Goal: Task Accomplishment & Management: Complete application form

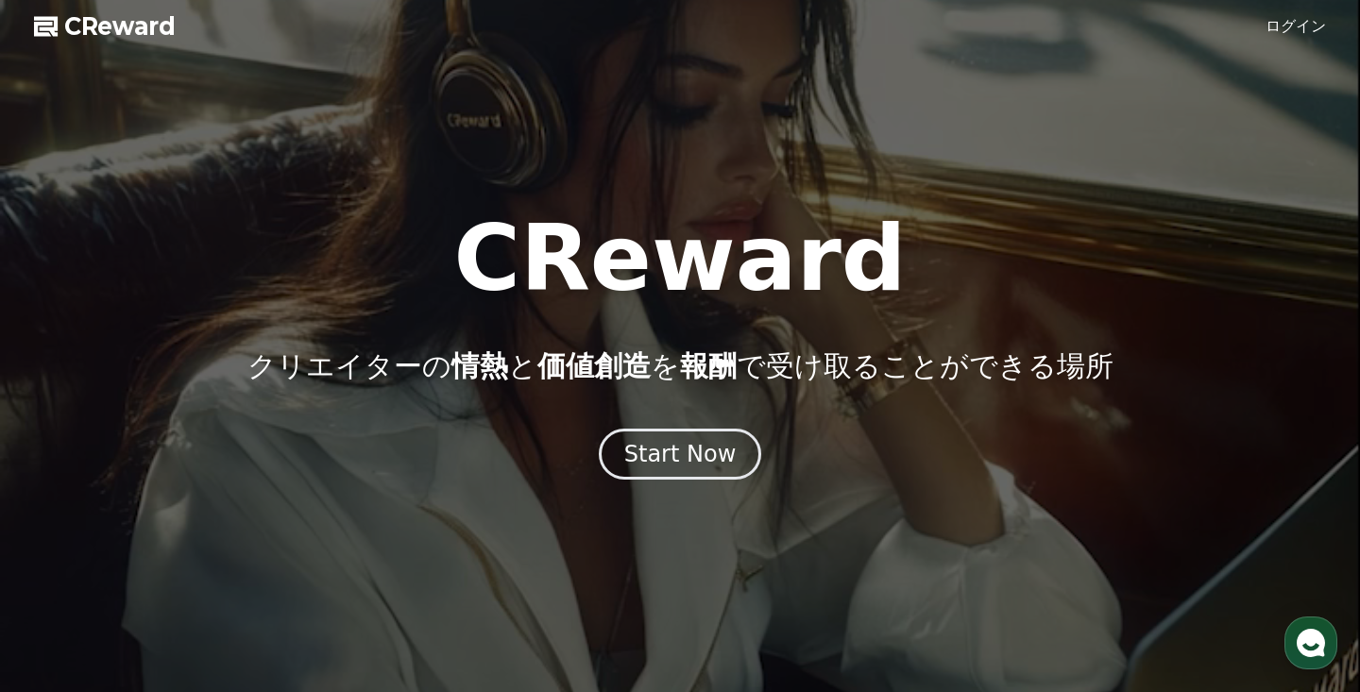
click at [681, 453] on div "Start Now" at bounding box center [680, 454] width 112 height 30
click at [677, 463] on div "Start Now" at bounding box center [680, 454] width 117 height 32
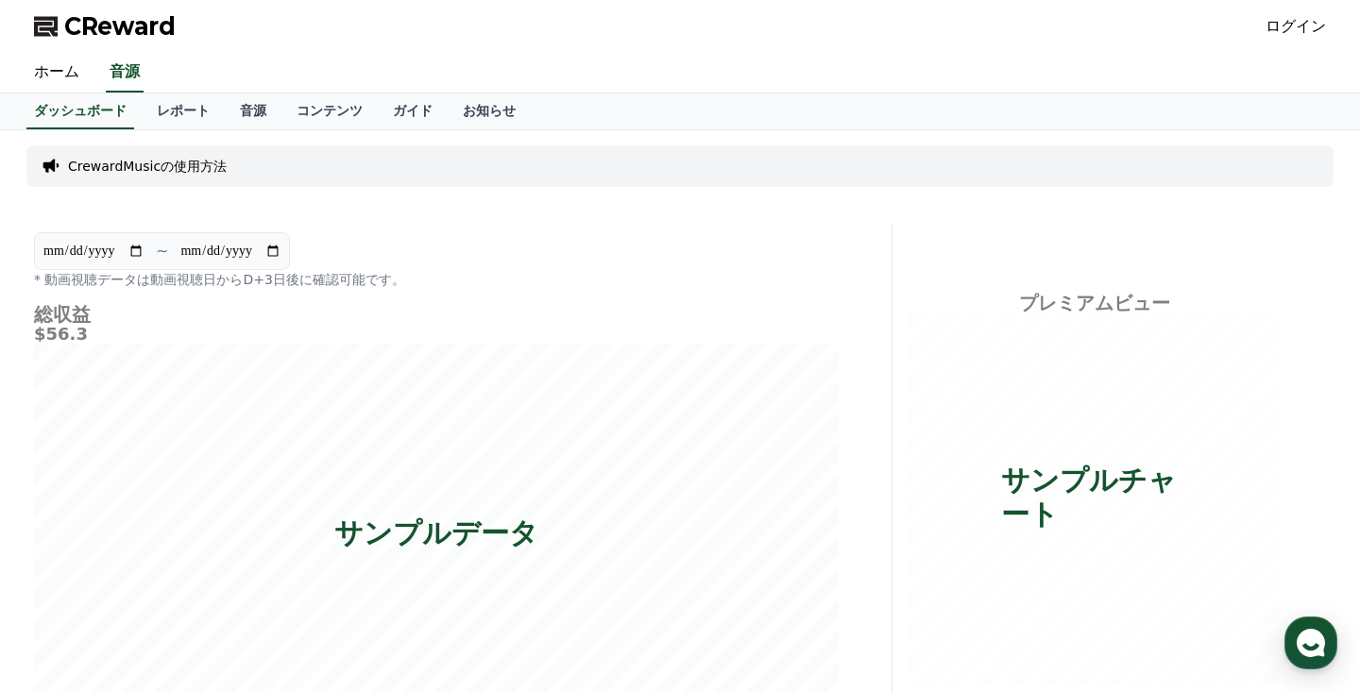
click at [195, 179] on div "CrewardMusicの使用方法" at bounding box center [679, 166] width 1307 height 42
click at [238, 118] on link "音源" at bounding box center [253, 112] width 57 height 36
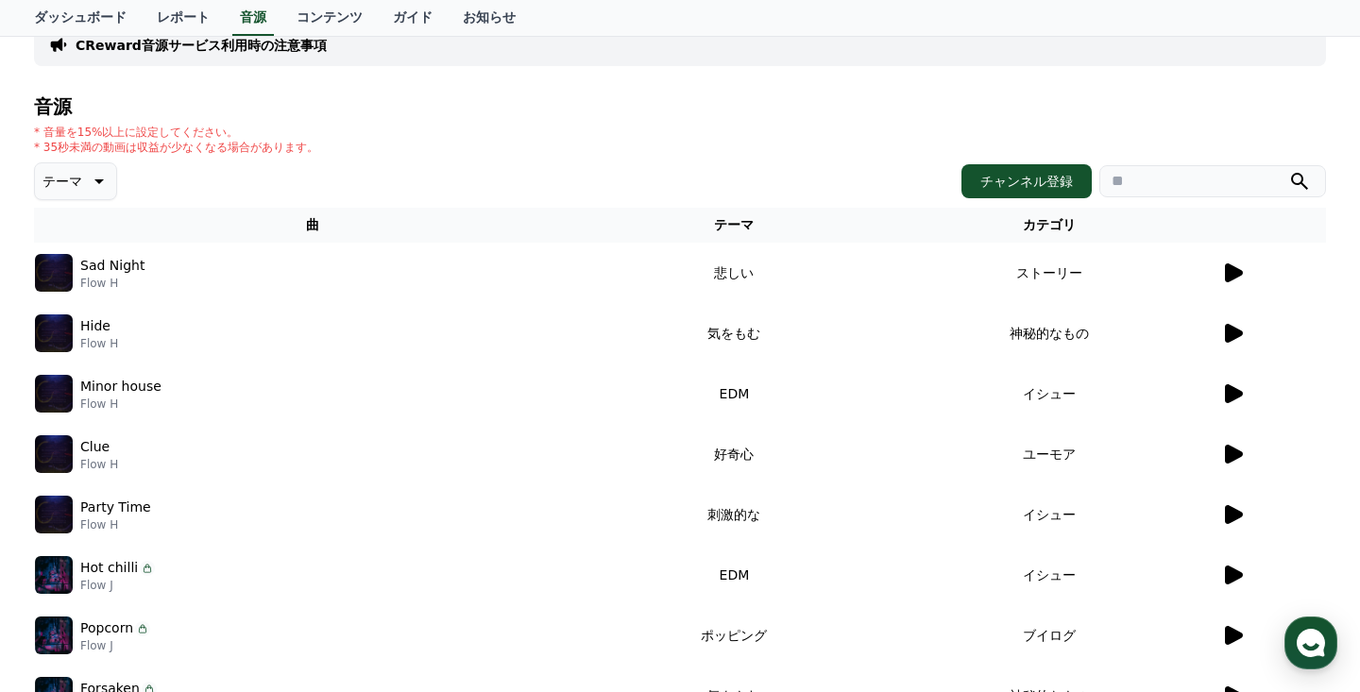
scroll to position [218, 0]
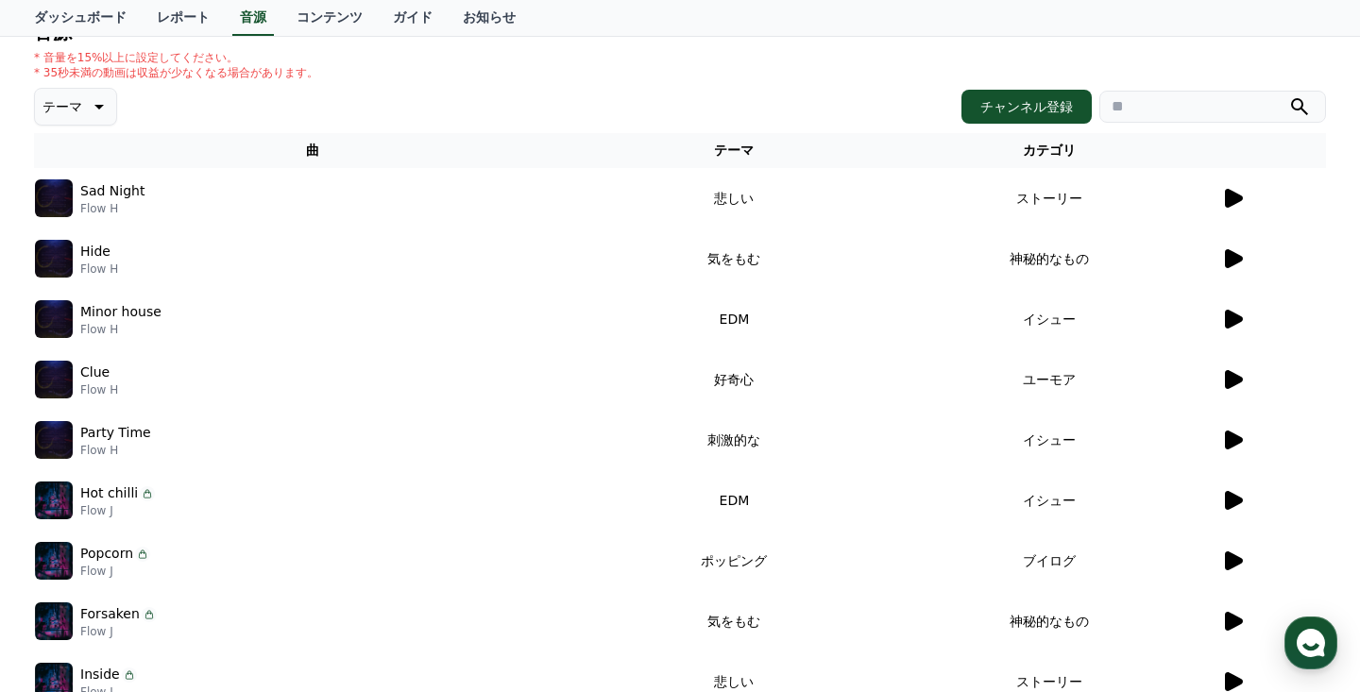
click at [1236, 258] on icon at bounding box center [1234, 258] width 18 height 19
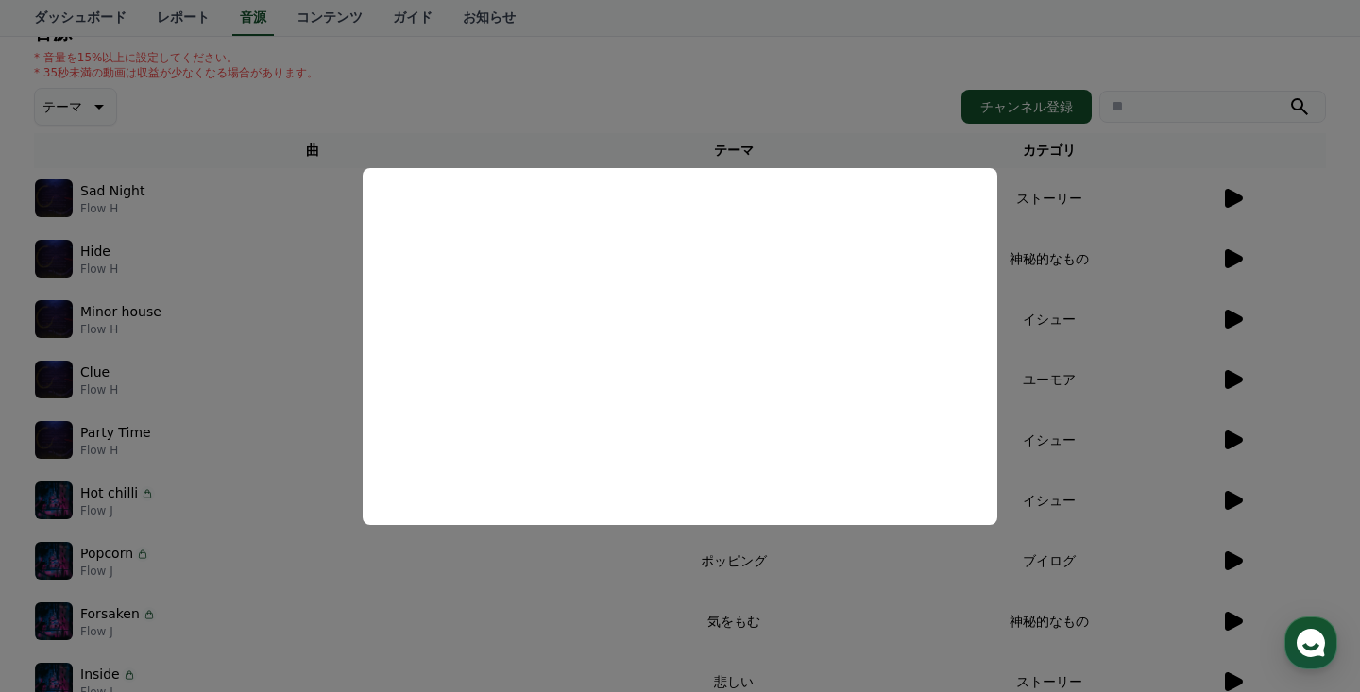
click at [847, 629] on button "close modal" at bounding box center [680, 346] width 1360 height 692
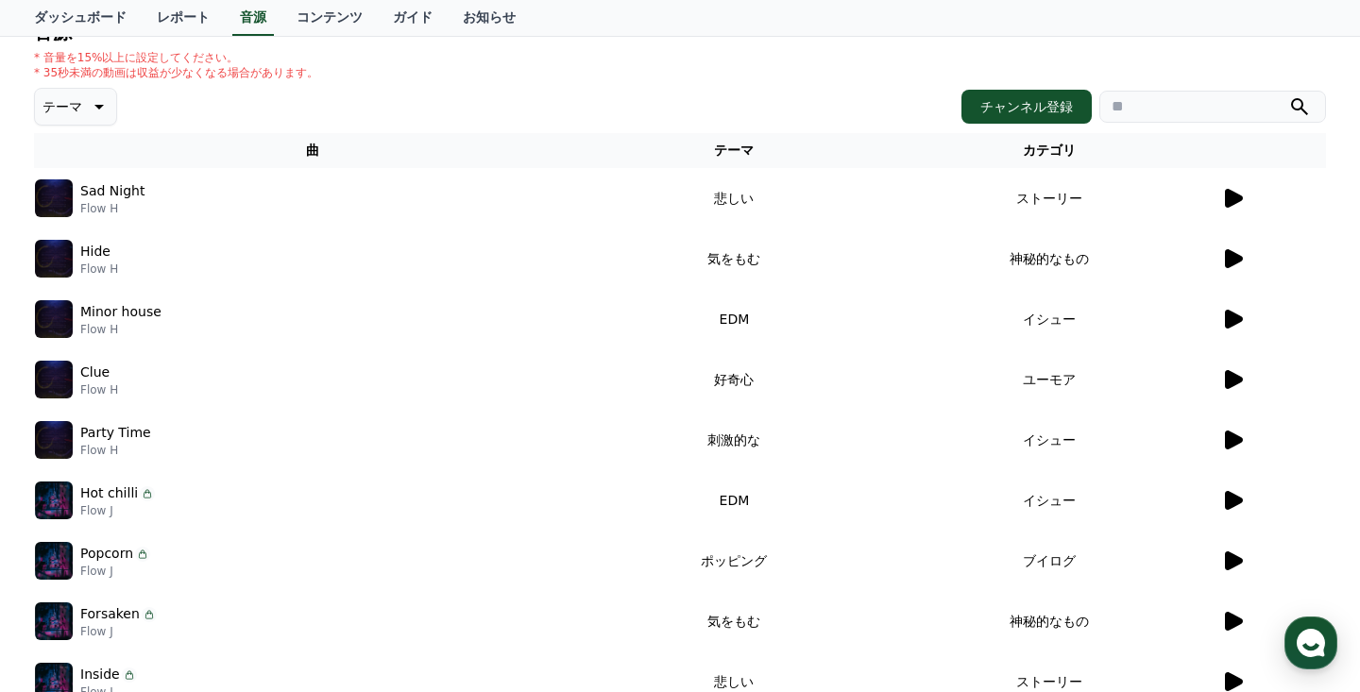
click at [1230, 378] on icon at bounding box center [1234, 379] width 18 height 19
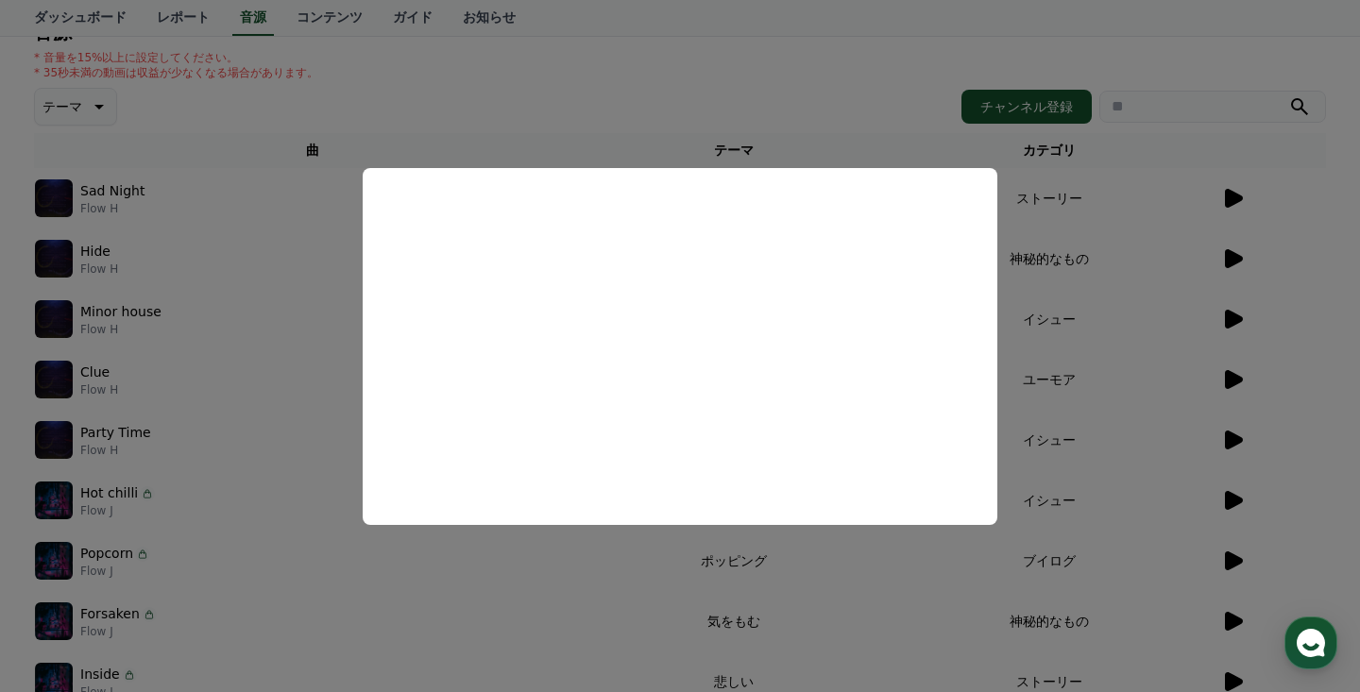
click at [1235, 396] on button "close modal" at bounding box center [680, 346] width 1360 height 692
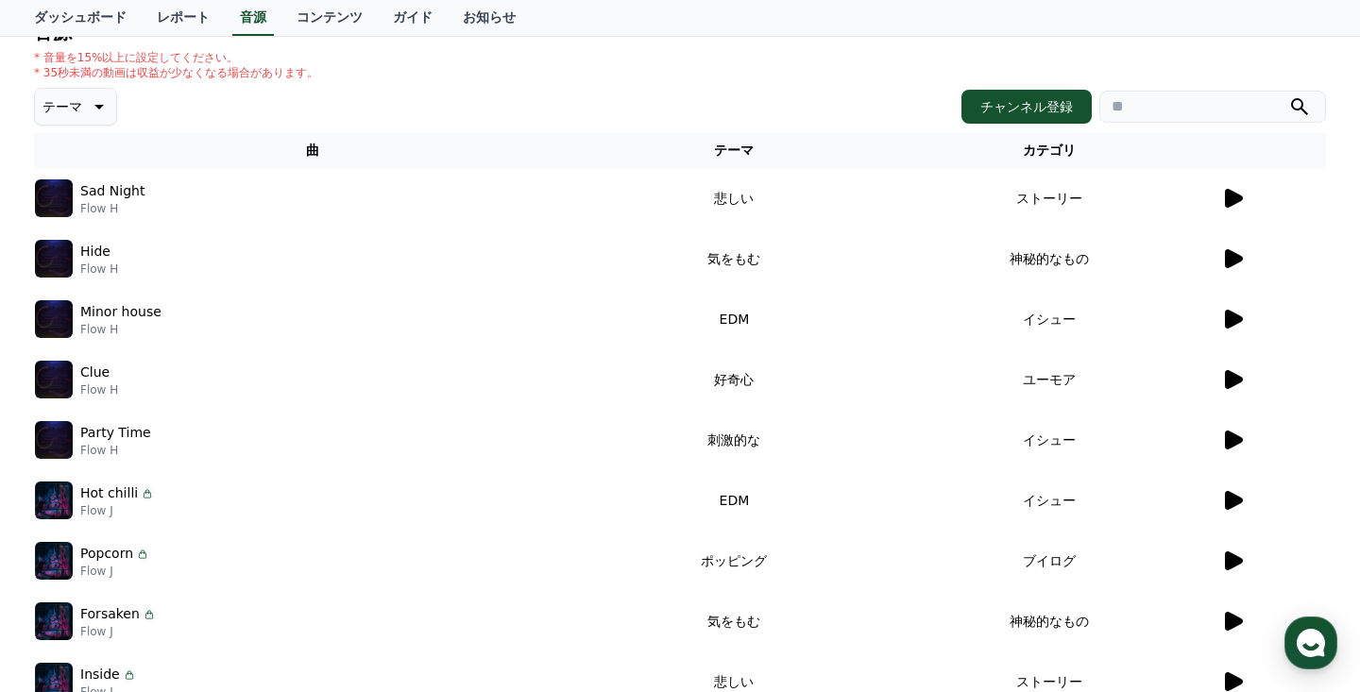
click at [1235, 442] on icon at bounding box center [1234, 440] width 18 height 19
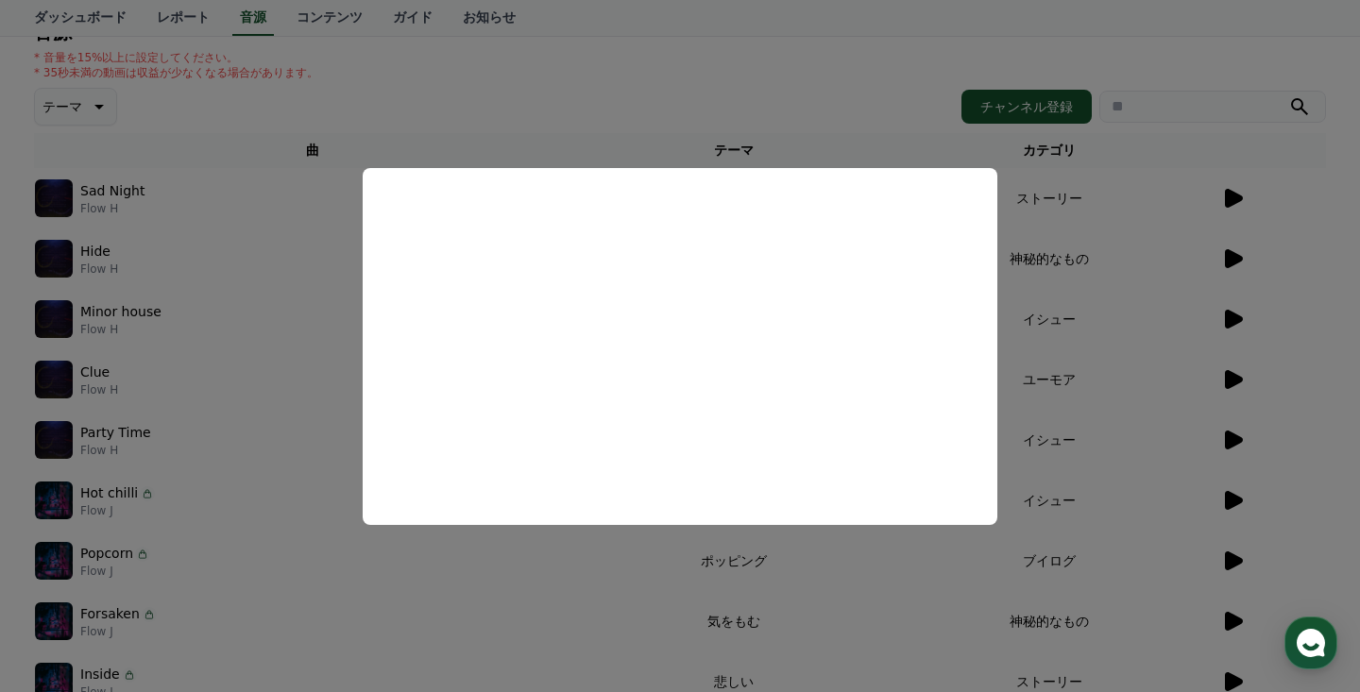
click at [1101, 343] on button "close modal" at bounding box center [680, 346] width 1360 height 692
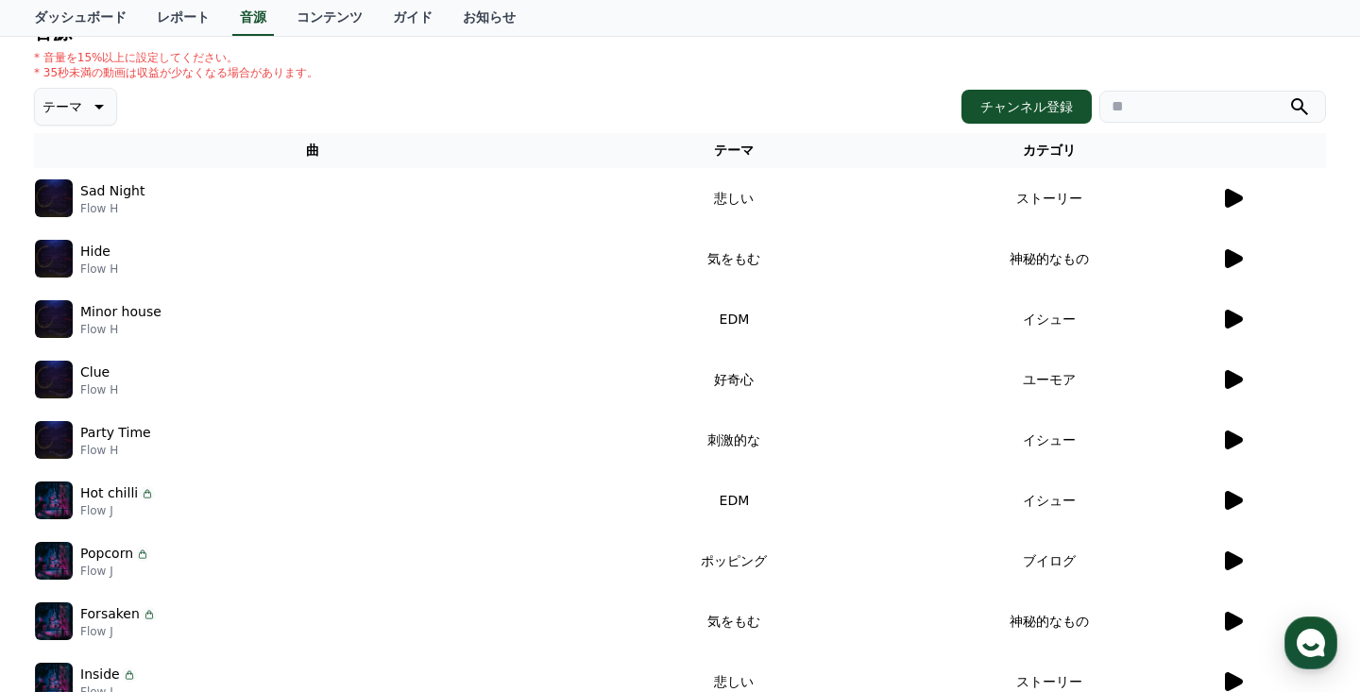
click at [1229, 558] on icon at bounding box center [1234, 561] width 18 height 19
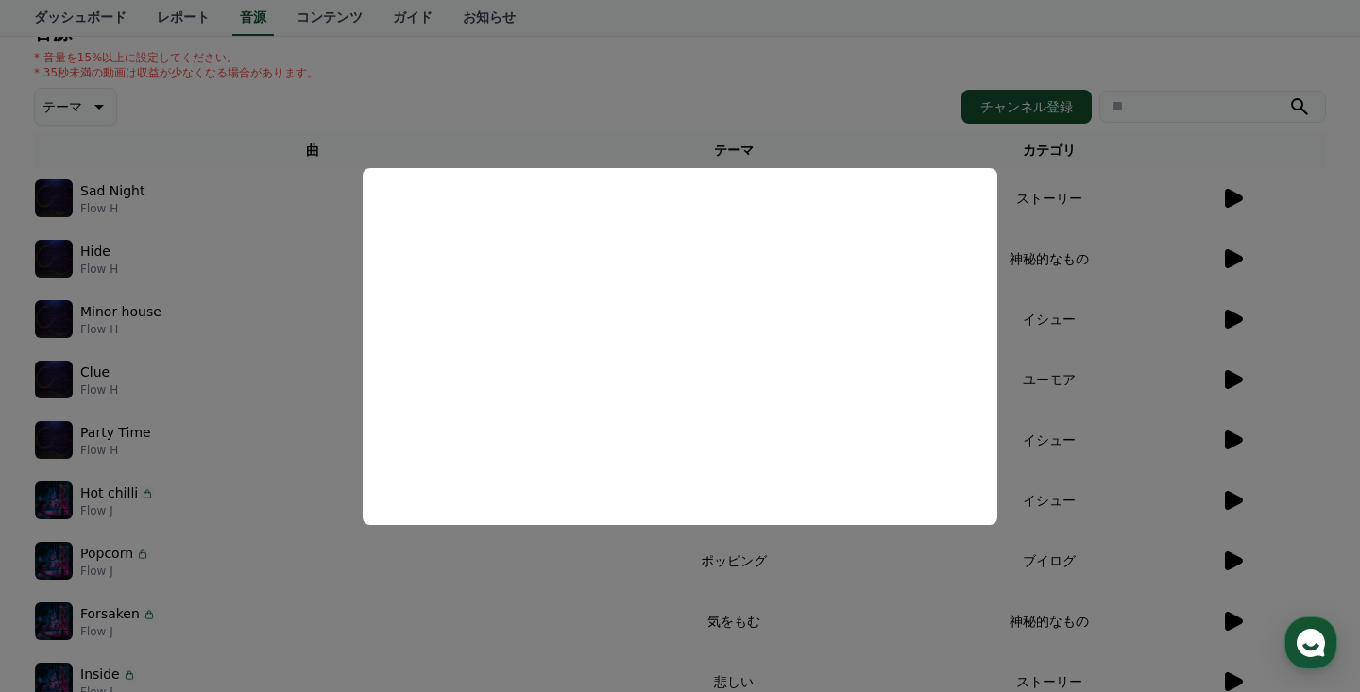
click at [1169, 486] on button "close modal" at bounding box center [680, 346] width 1360 height 692
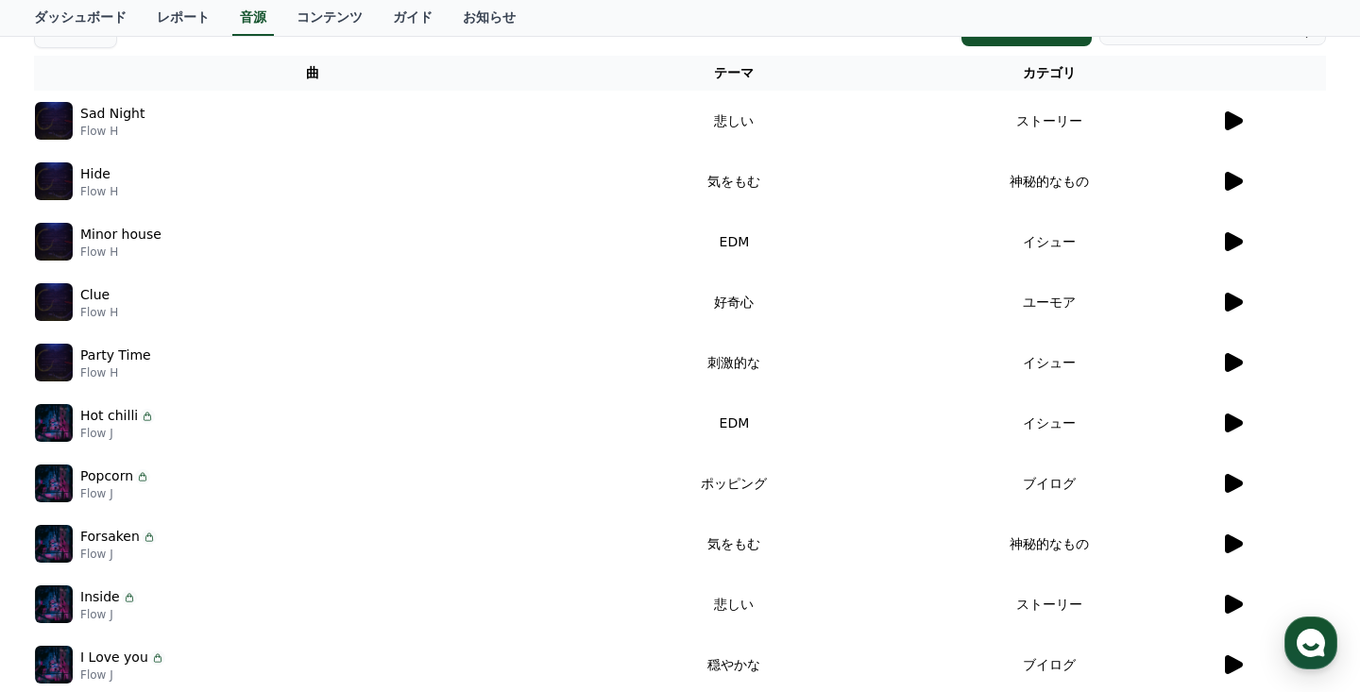
scroll to position [274, 0]
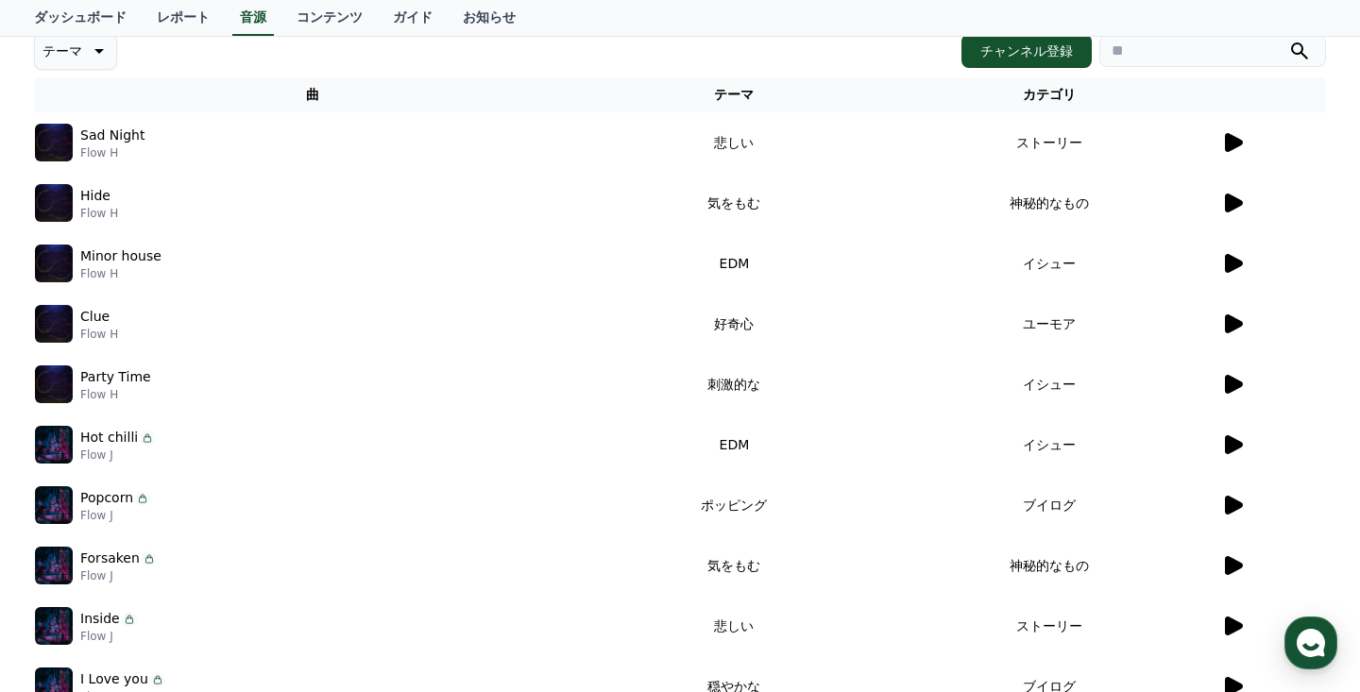
click at [1228, 389] on icon at bounding box center [1234, 384] width 18 height 19
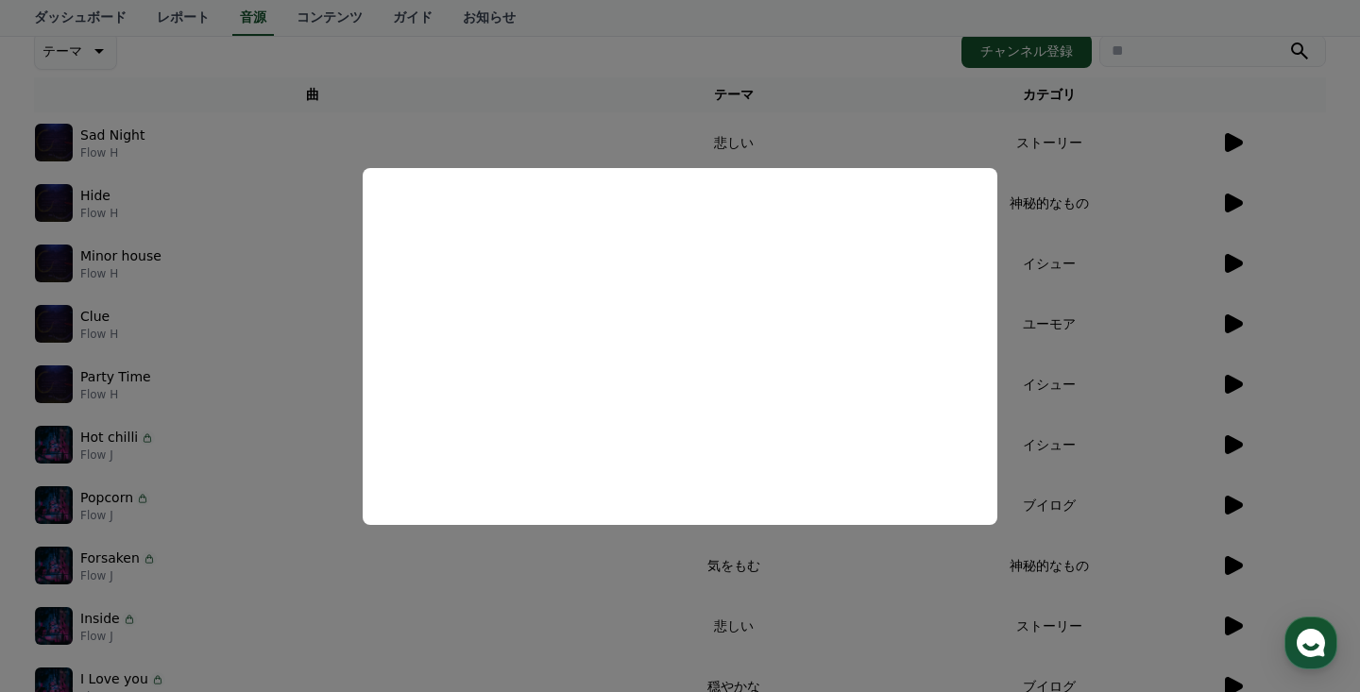
click at [1232, 304] on button "close modal" at bounding box center [680, 346] width 1360 height 692
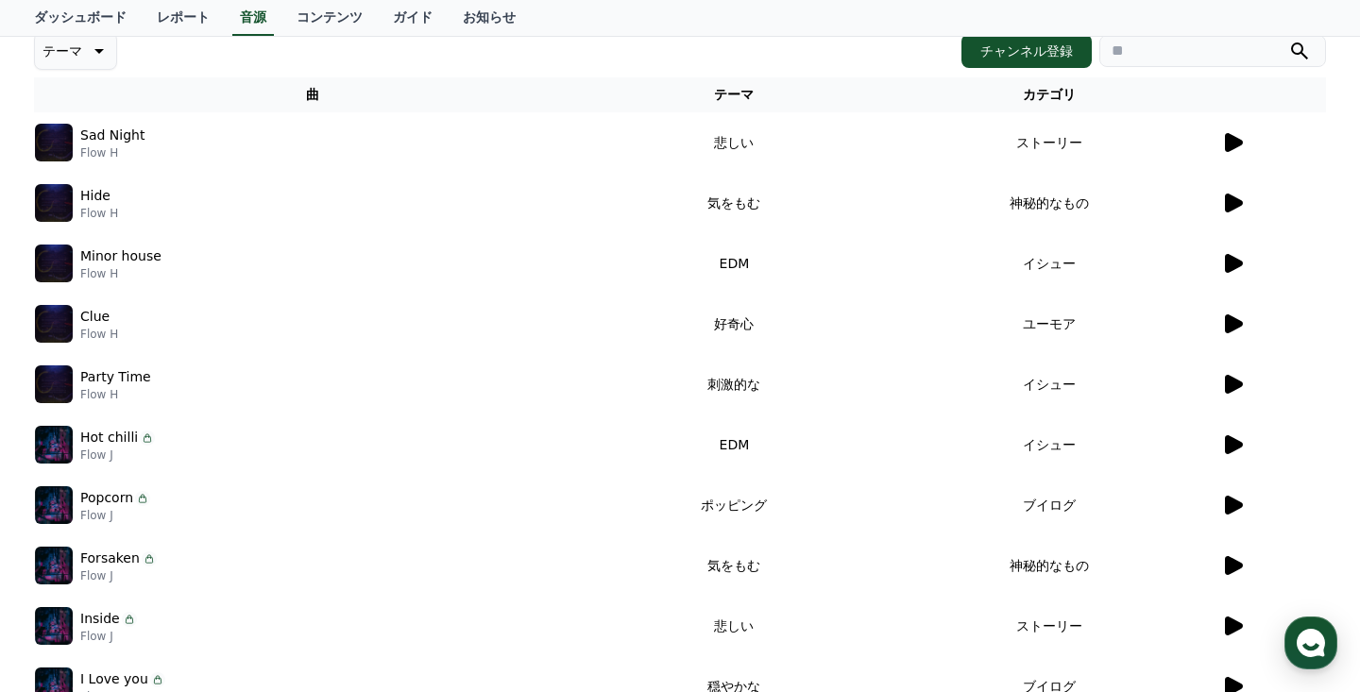
click at [1227, 504] on icon at bounding box center [1234, 505] width 18 height 19
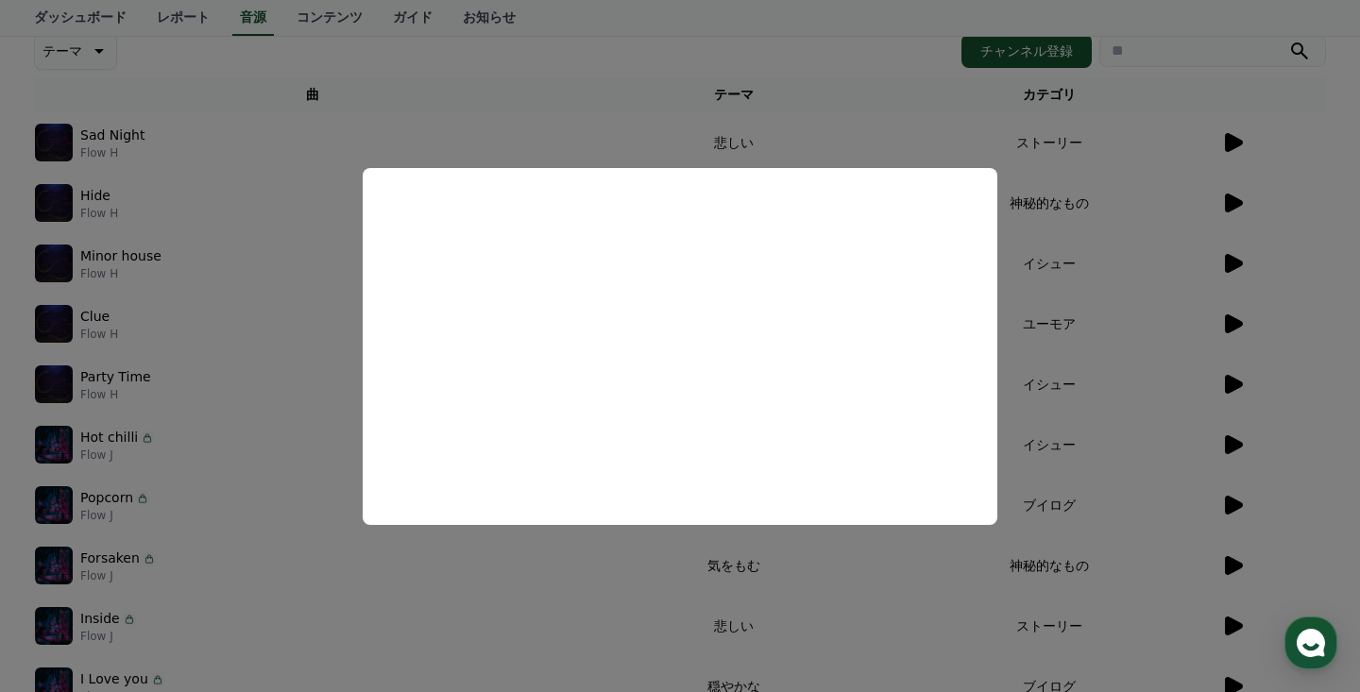
click at [1302, 464] on button "close modal" at bounding box center [680, 346] width 1360 height 692
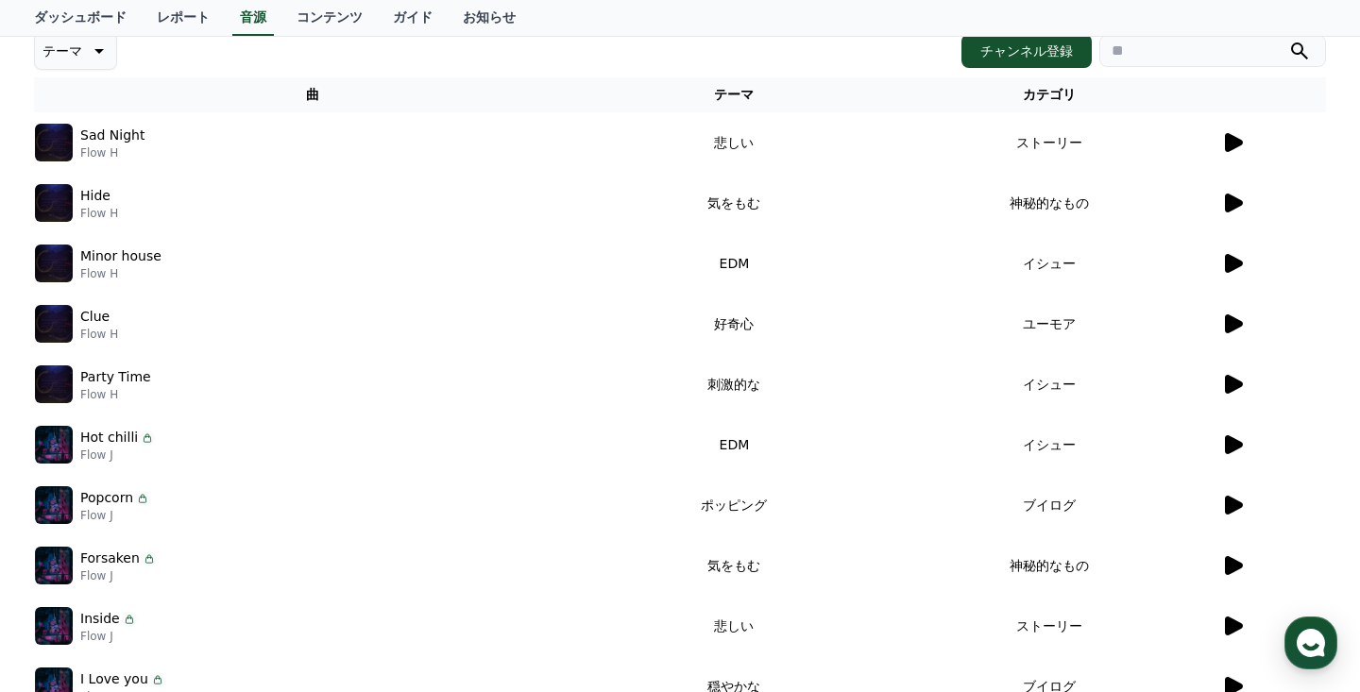
click at [101, 505] on p "Popcorn" at bounding box center [106, 498] width 53 height 20
click at [116, 503] on p "Popcorn" at bounding box center [106, 498] width 53 height 20
click at [50, 502] on img at bounding box center [54, 505] width 38 height 38
click at [742, 516] on td "ポッピング" at bounding box center [734, 505] width 287 height 60
click at [1221, 507] on icon at bounding box center [1232, 505] width 23 height 23
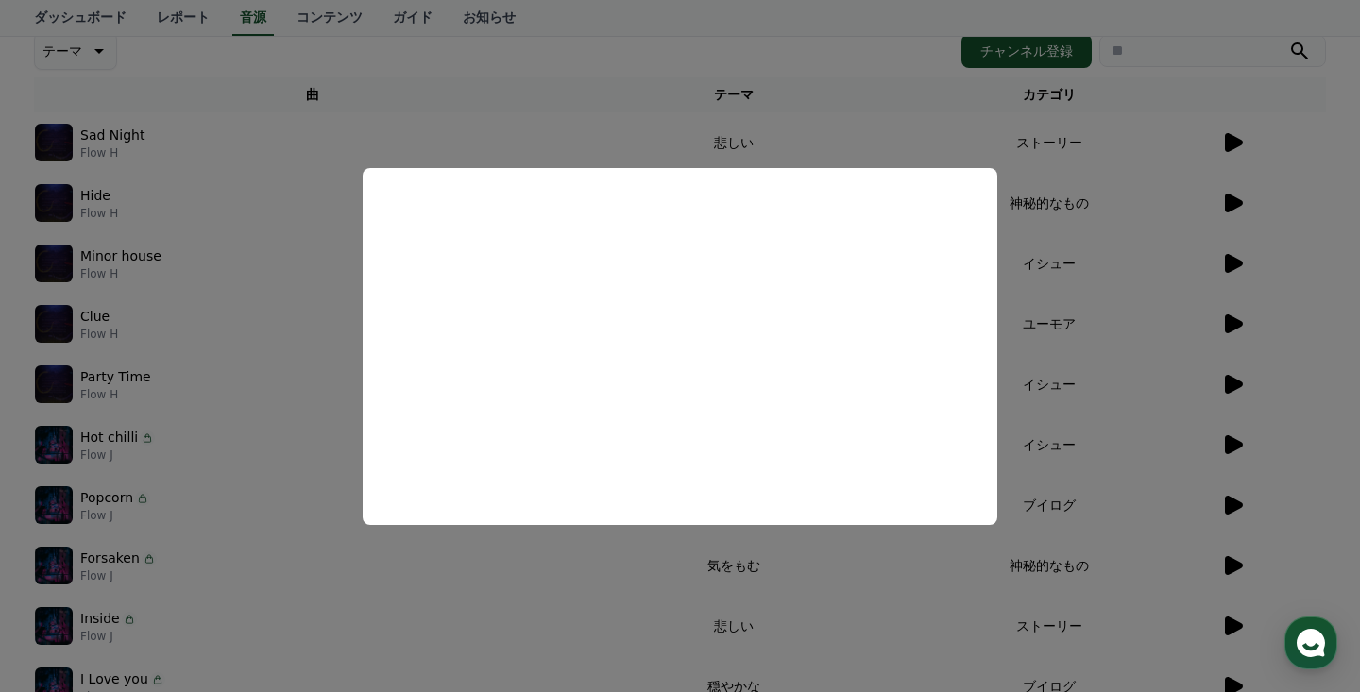
click at [1349, 443] on button "close modal" at bounding box center [680, 346] width 1360 height 692
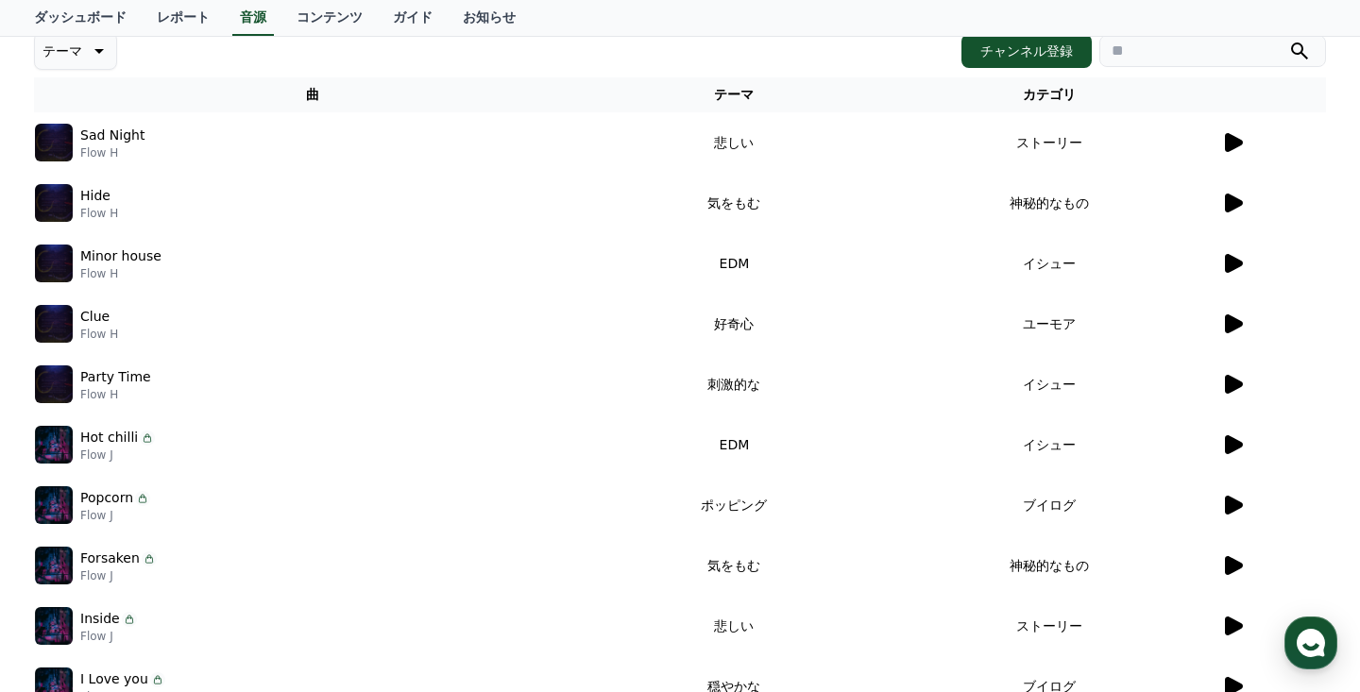
click at [143, 501] on icon at bounding box center [142, 498] width 15 height 15
click at [141, 500] on icon at bounding box center [142, 498] width 15 height 15
click at [80, 495] on p "Popcorn" at bounding box center [106, 498] width 53 height 20
click at [61, 504] on img at bounding box center [54, 505] width 38 height 38
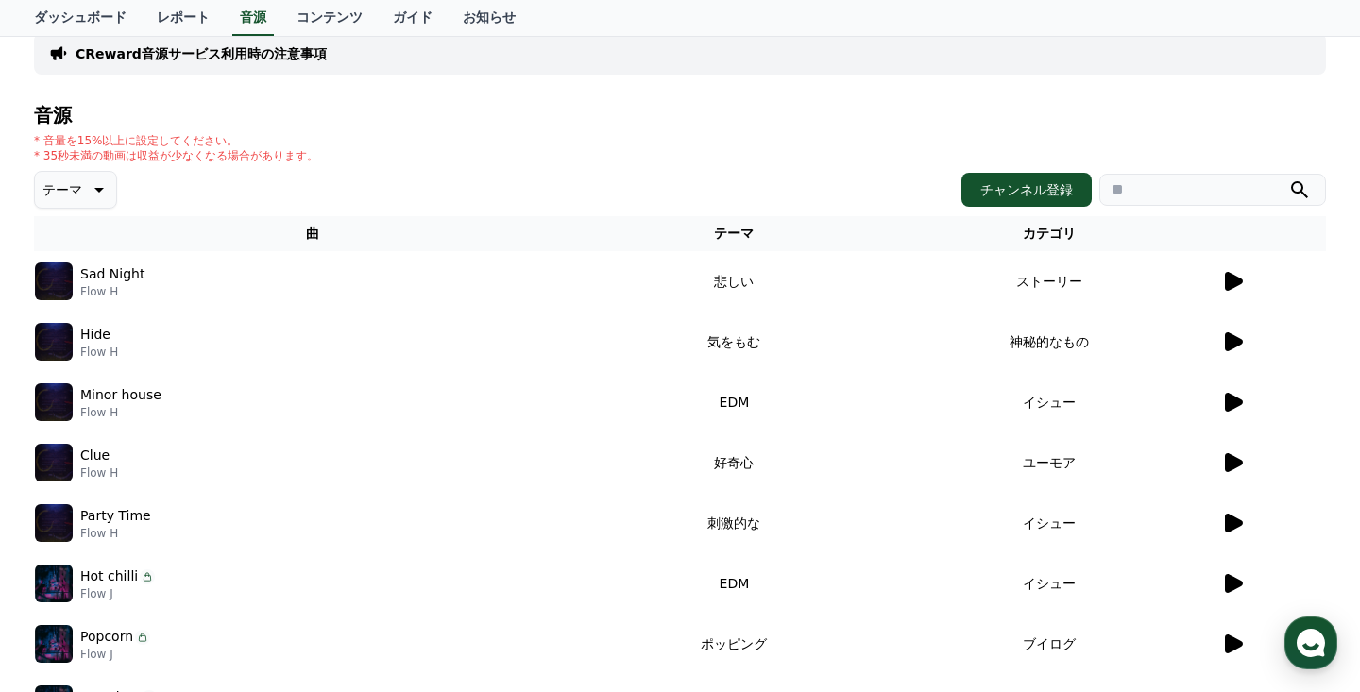
scroll to position [129, 0]
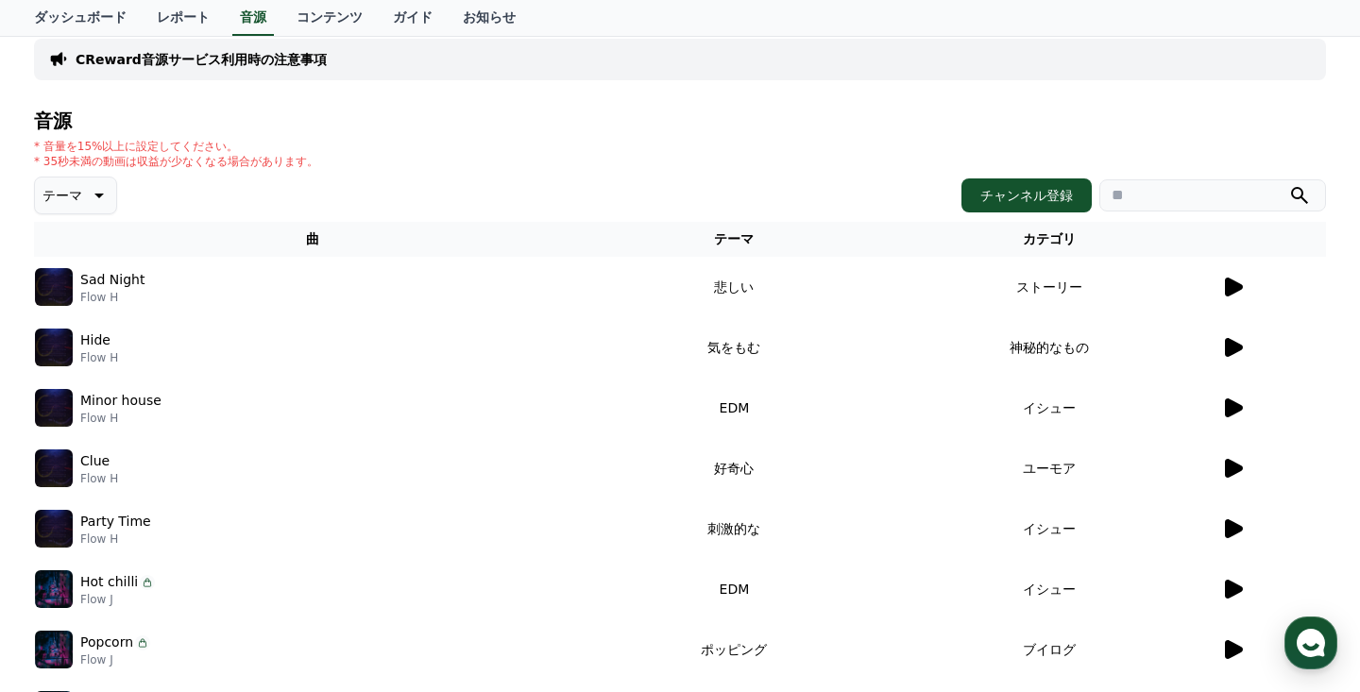
click at [68, 202] on p "テーマ" at bounding box center [63, 195] width 40 height 26
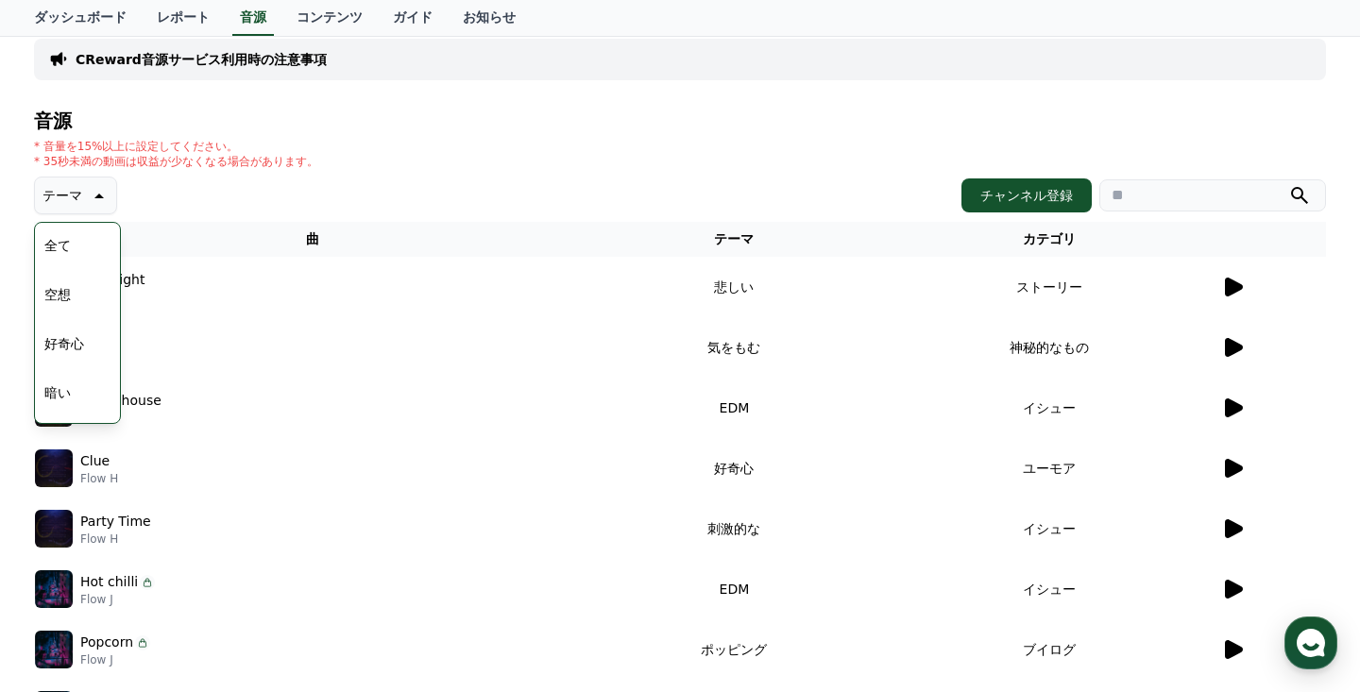
click at [77, 349] on button "好奇心" at bounding box center [64, 344] width 55 height 42
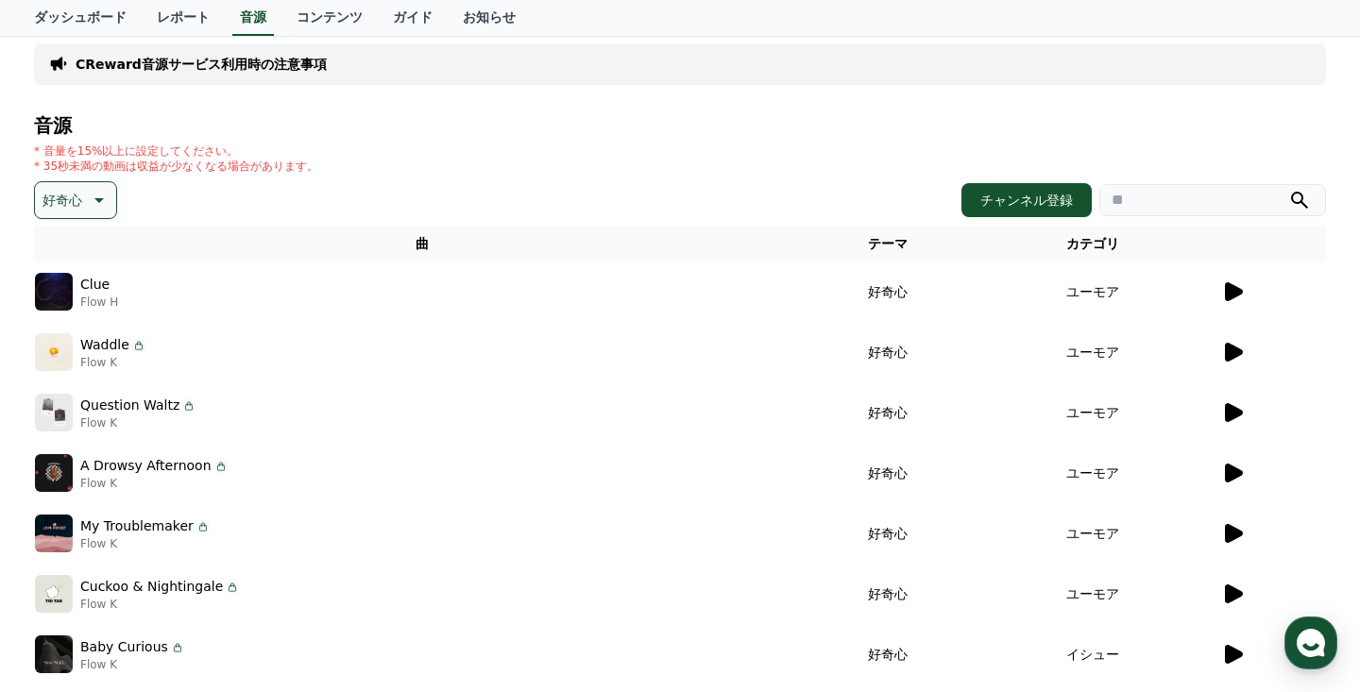
scroll to position [170, 0]
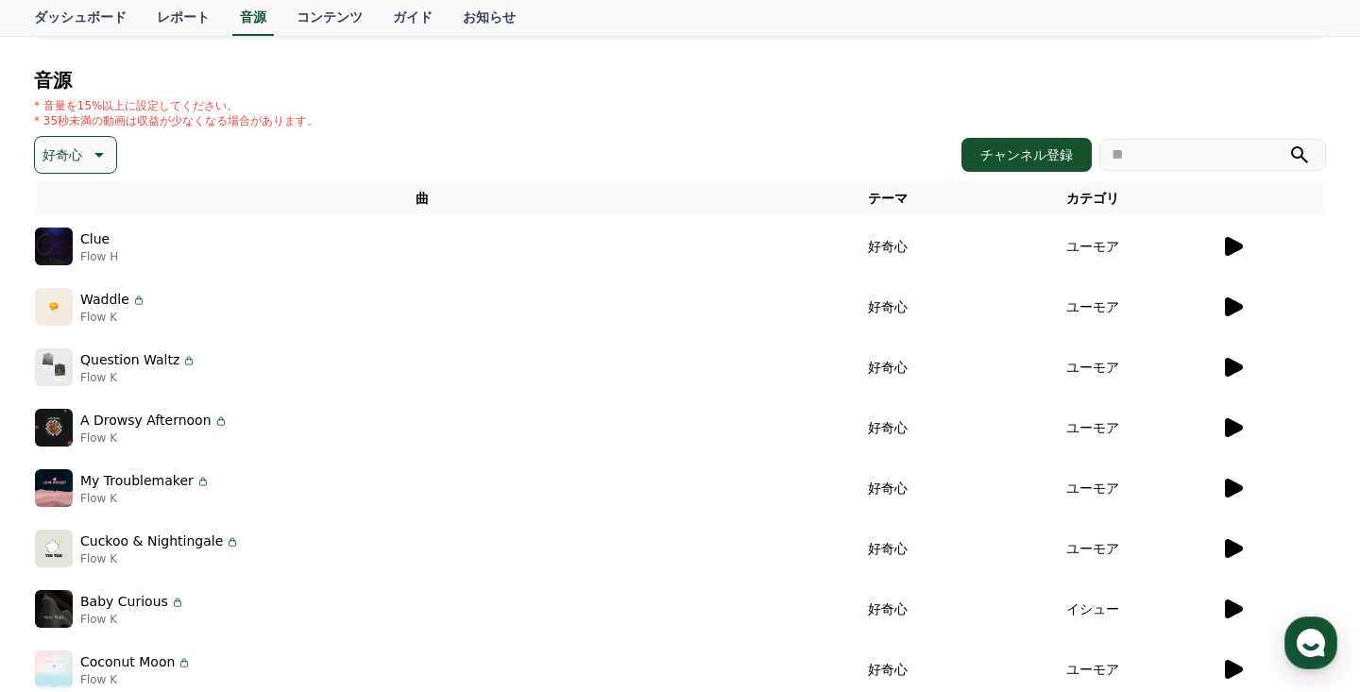
click at [1230, 256] on icon at bounding box center [1232, 246] width 23 height 23
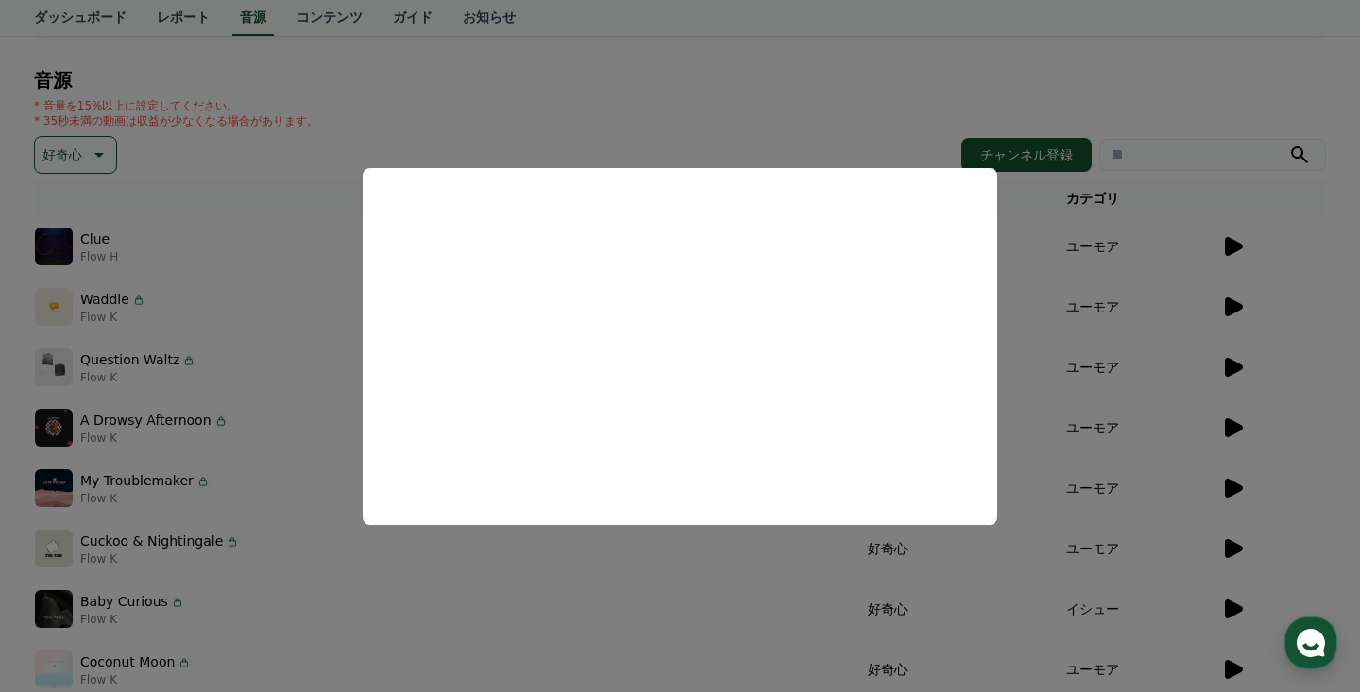
click at [1285, 454] on button "close modal" at bounding box center [680, 346] width 1360 height 692
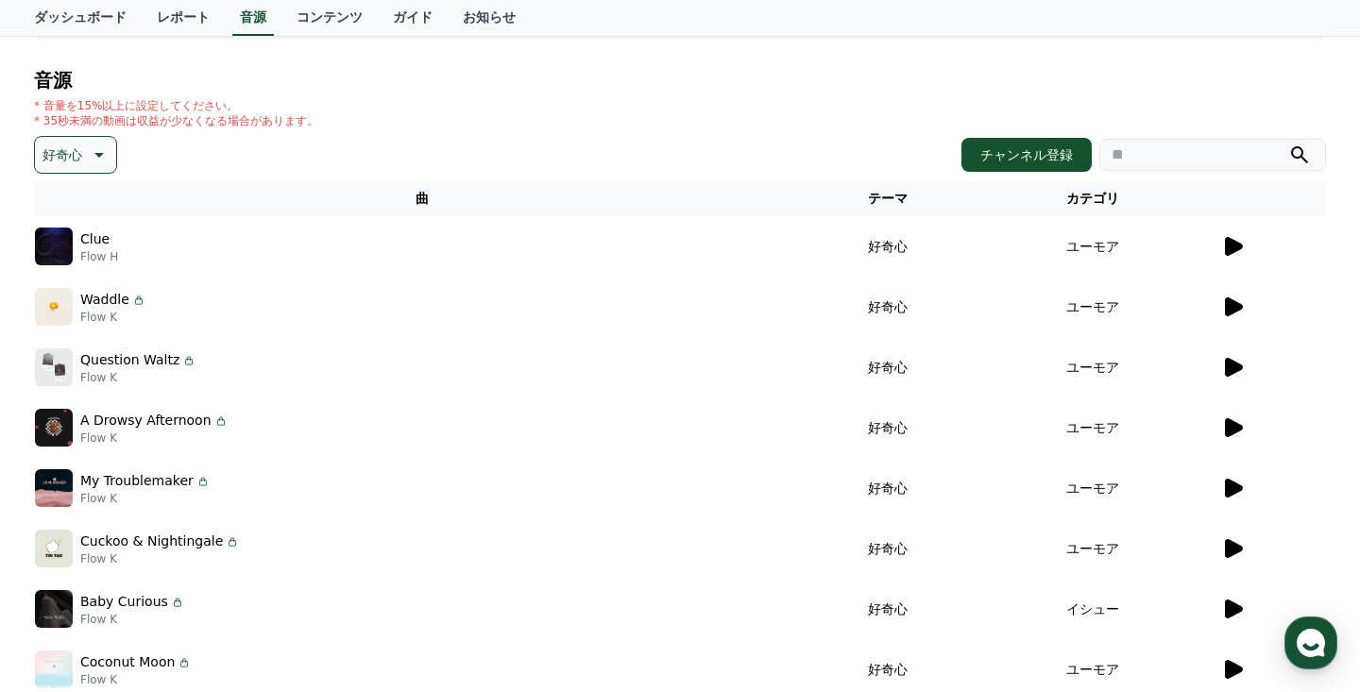
click at [1231, 301] on icon at bounding box center [1234, 307] width 18 height 19
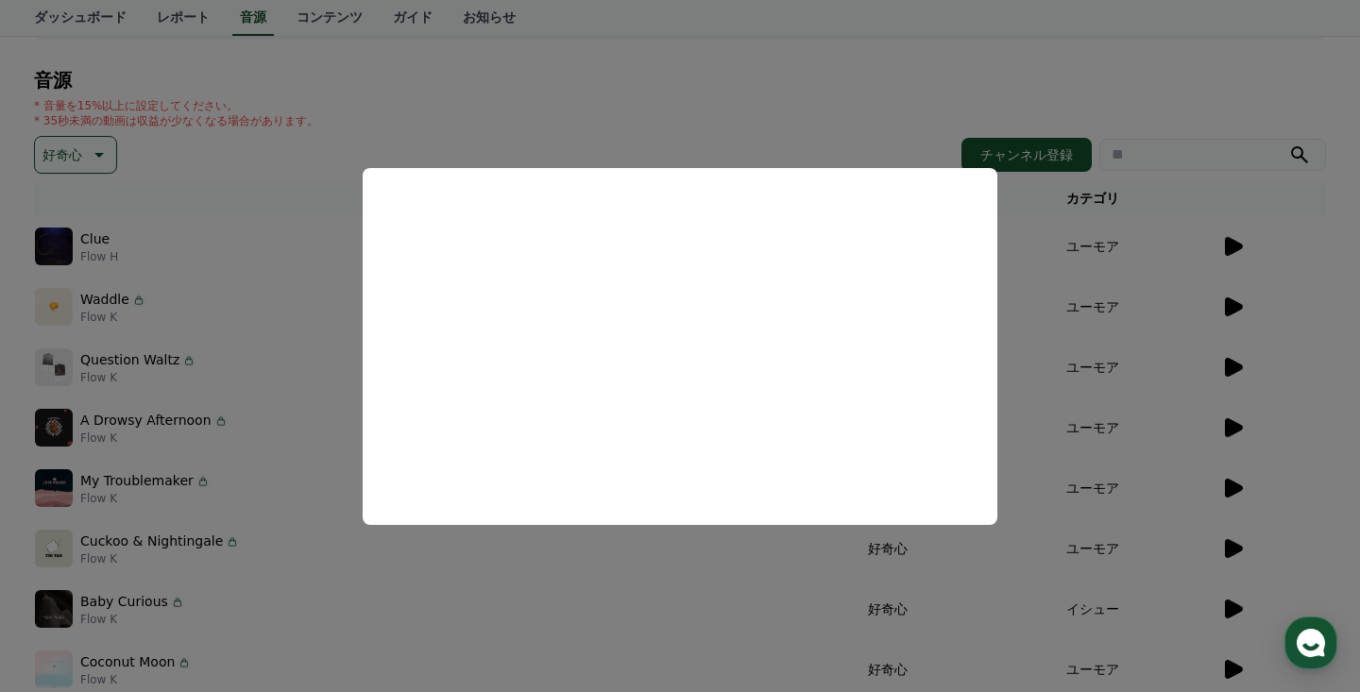
click at [1315, 299] on button "close modal" at bounding box center [680, 346] width 1360 height 692
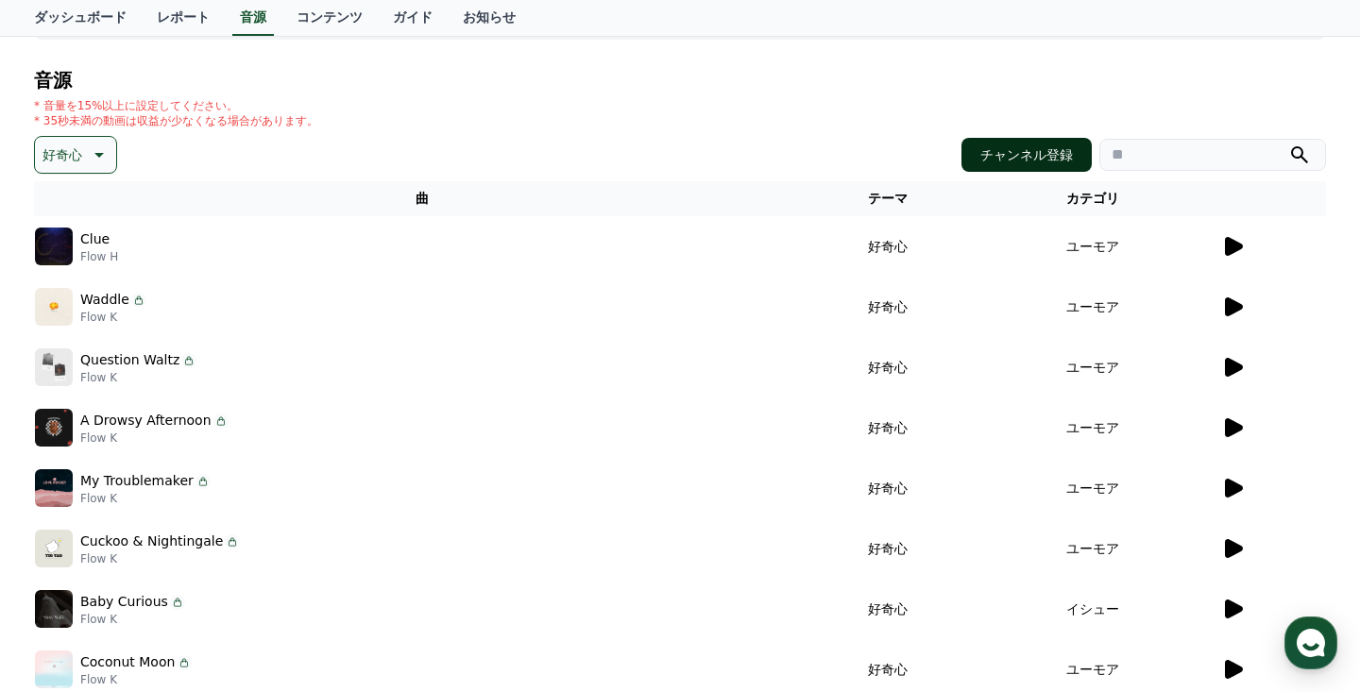
click at [1018, 163] on button "チャンネル登録" at bounding box center [1027, 155] width 130 height 34
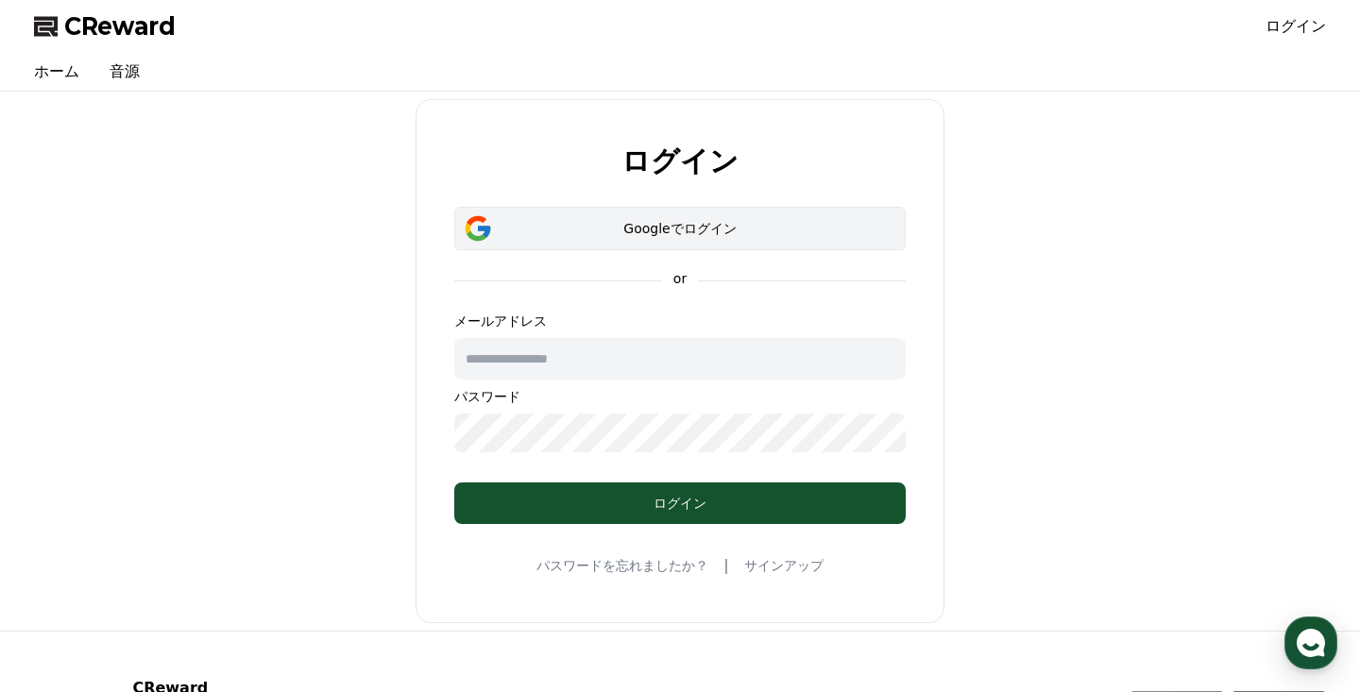
click at [710, 234] on div "Googleでログイン" at bounding box center [680, 228] width 397 height 19
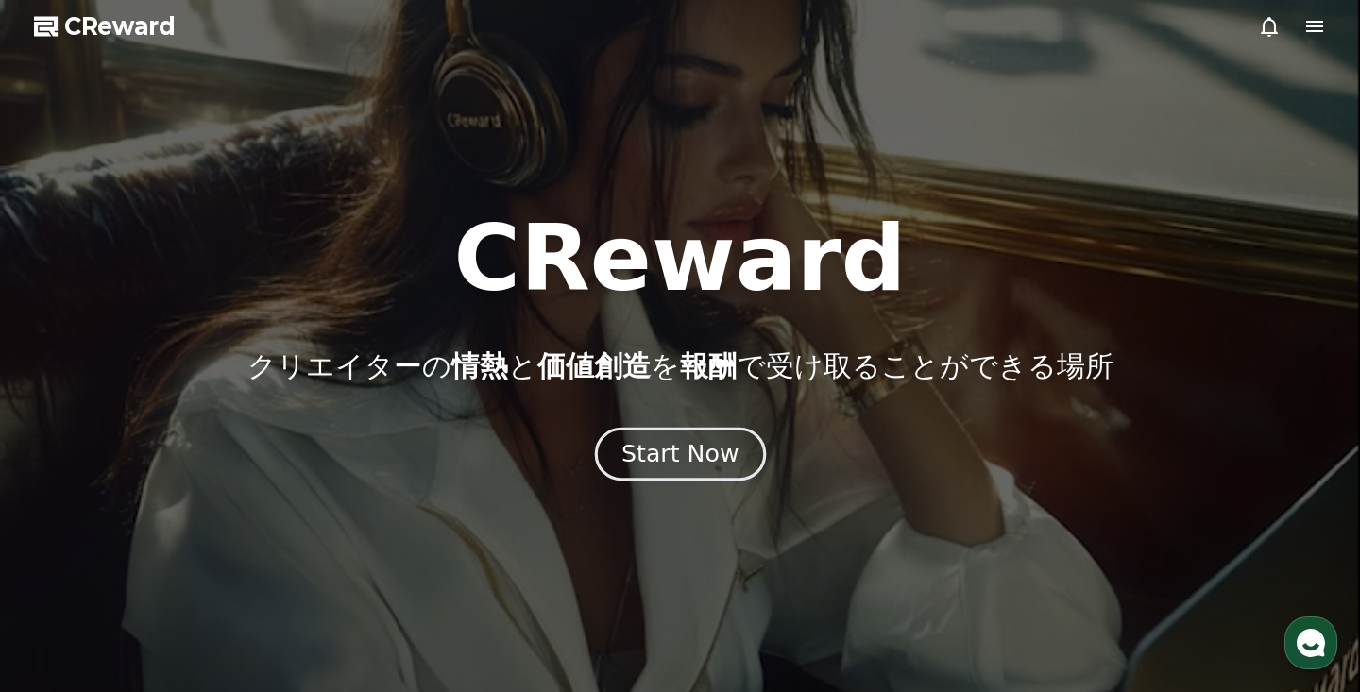
click at [715, 453] on div "Start Now" at bounding box center [680, 454] width 117 height 32
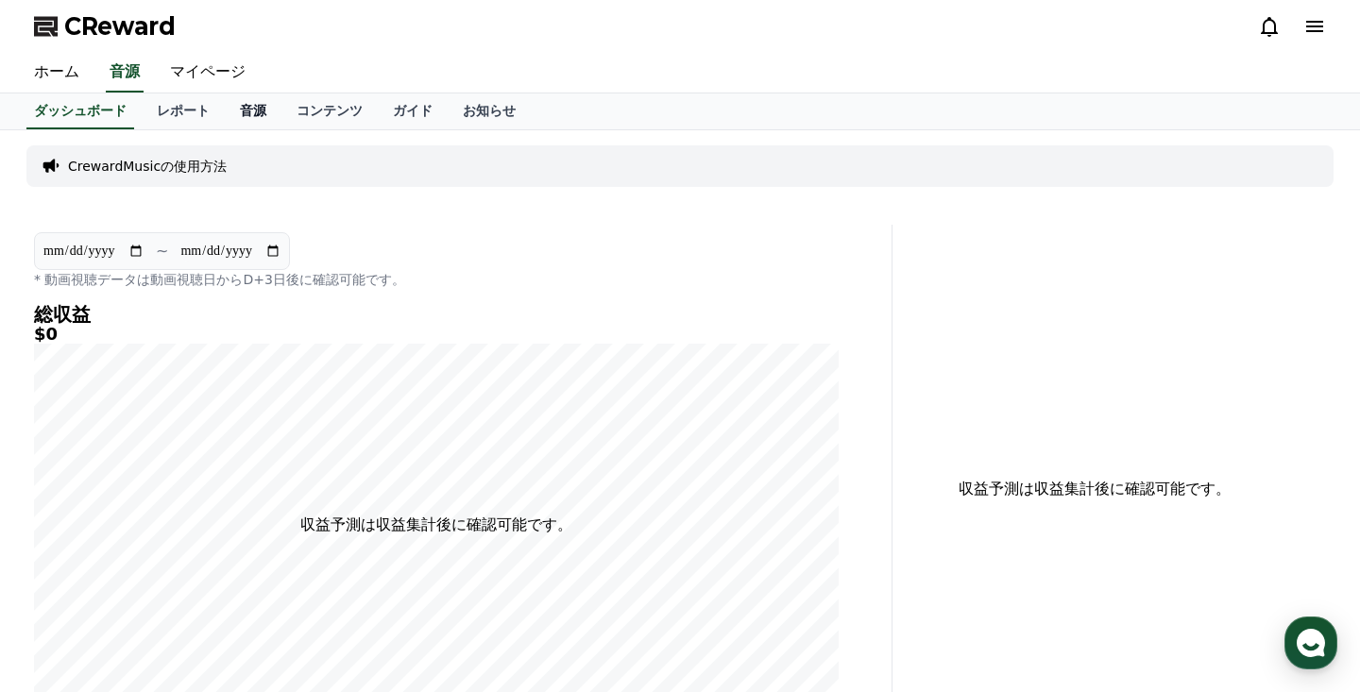
click at [242, 104] on link "音源" at bounding box center [253, 112] width 57 height 36
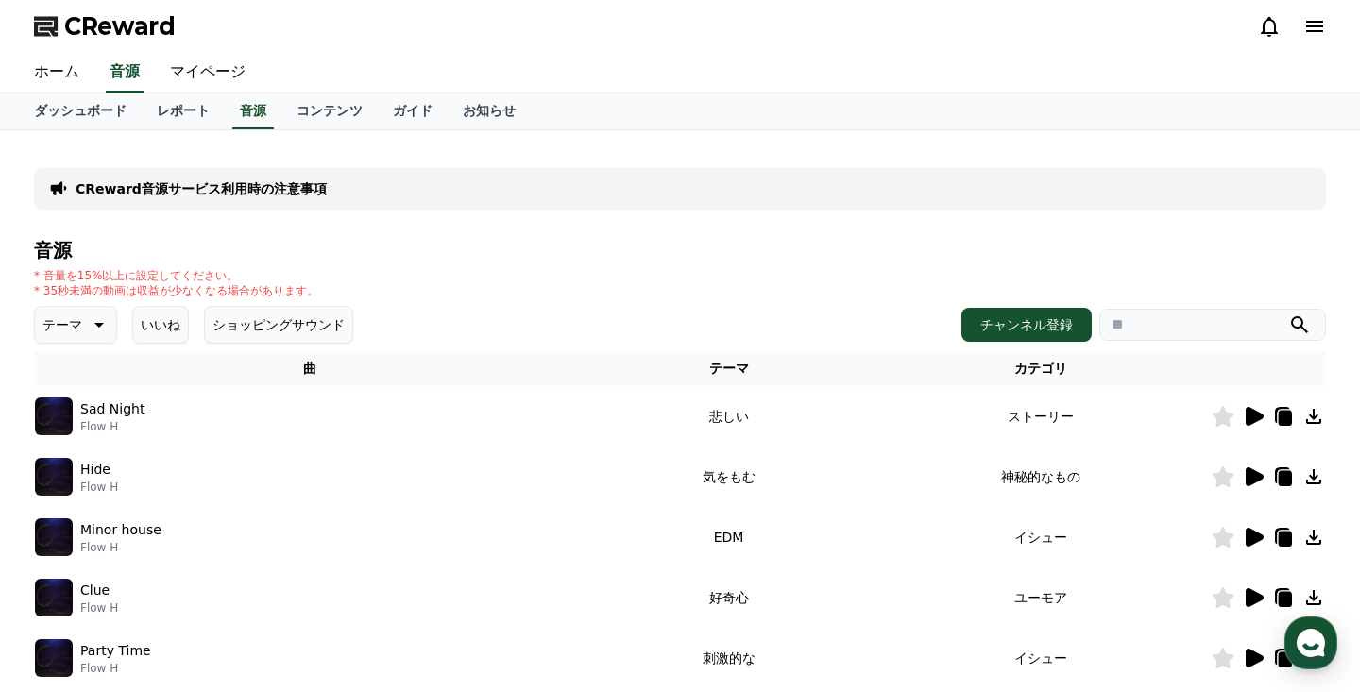
click at [74, 323] on p "テーマ" at bounding box center [63, 325] width 40 height 26
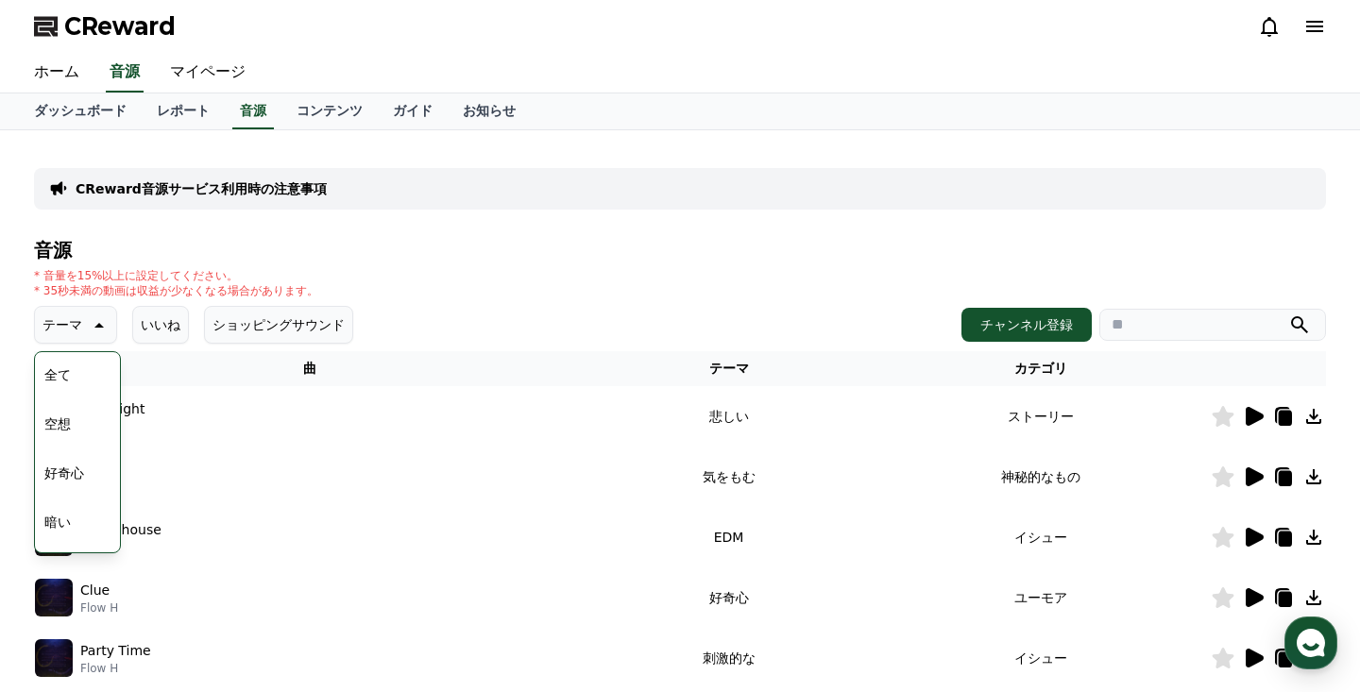
click at [73, 481] on button "好奇心" at bounding box center [64, 473] width 55 height 42
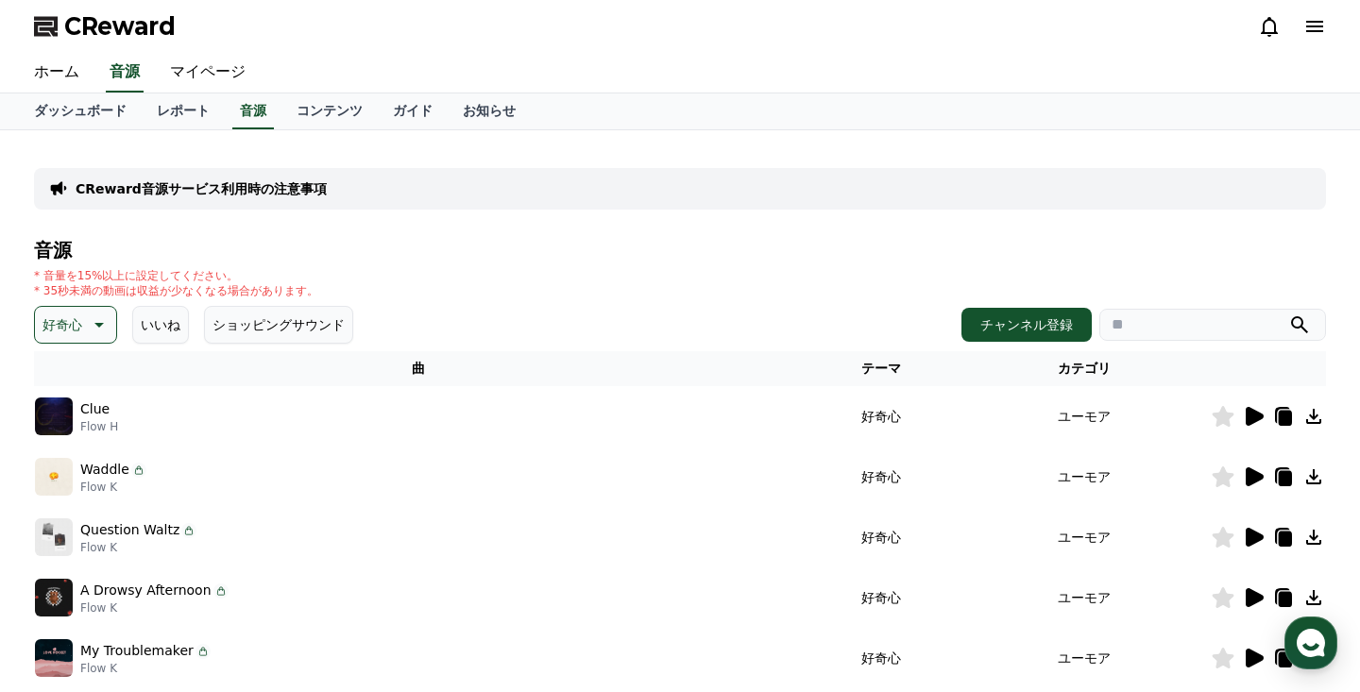
click at [1256, 476] on icon at bounding box center [1255, 477] width 18 height 19
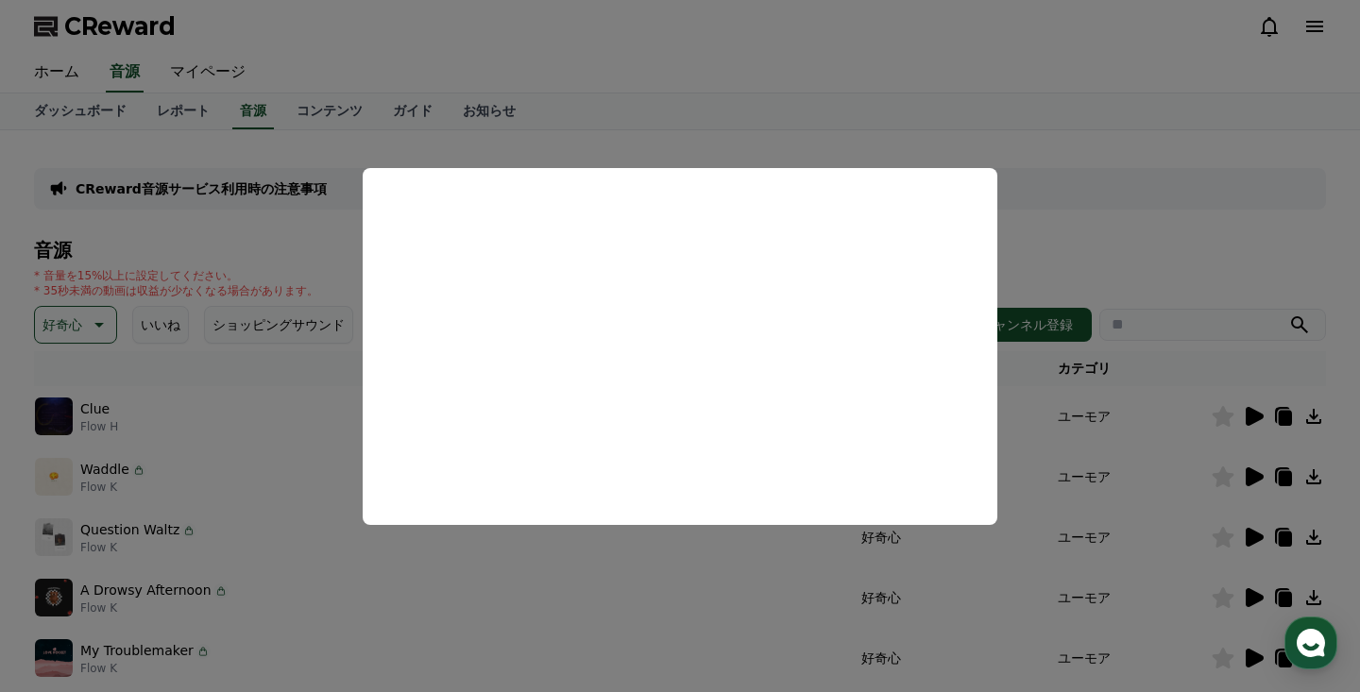
click at [1083, 290] on button "close modal" at bounding box center [680, 346] width 1360 height 692
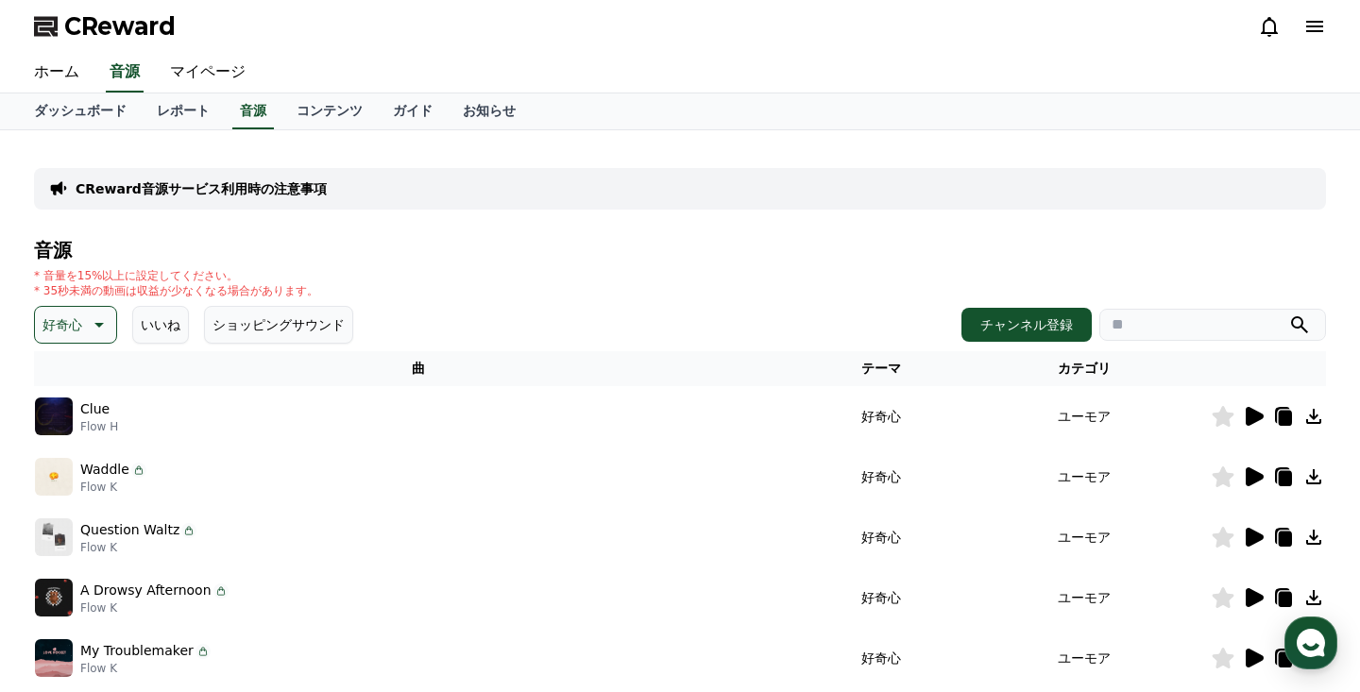
click at [1315, 481] on icon at bounding box center [1314, 477] width 23 height 23
click at [1044, 321] on button "チャンネル登録" at bounding box center [1027, 325] width 130 height 34
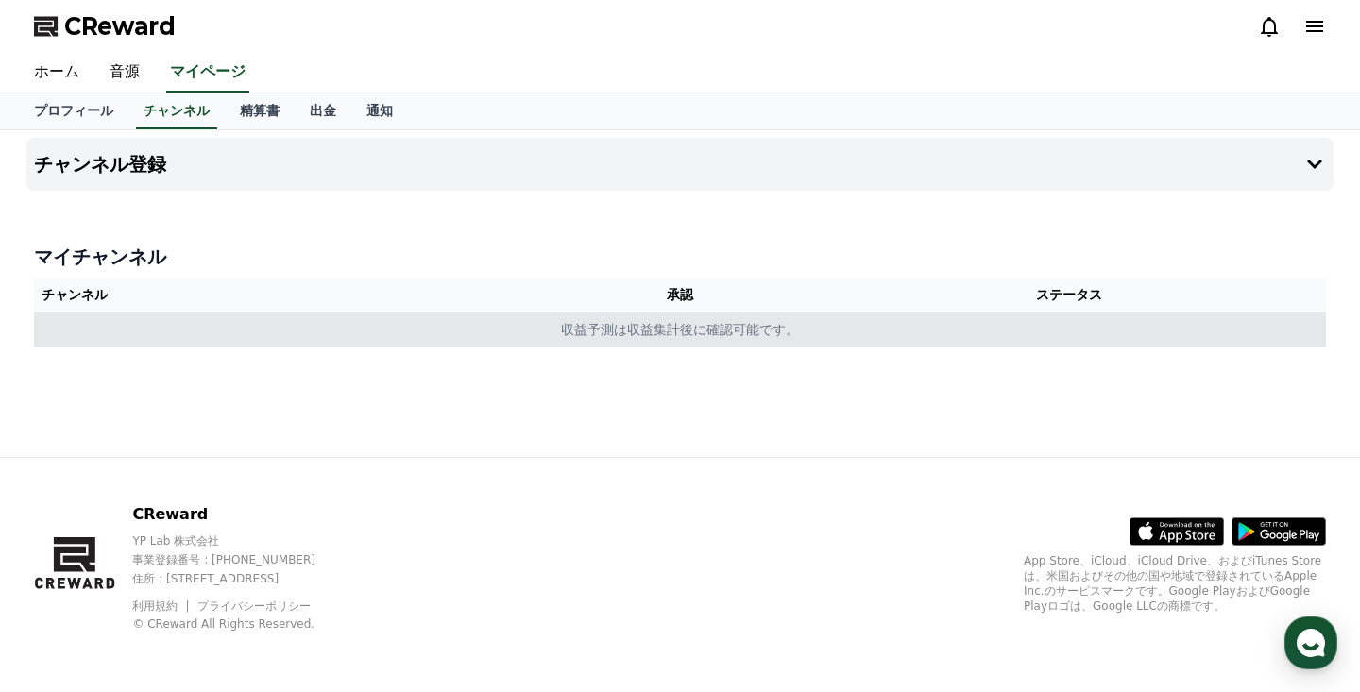
click at [486, 334] on td "収益予測は収益集計後に確認可能です。" at bounding box center [680, 330] width 1292 height 35
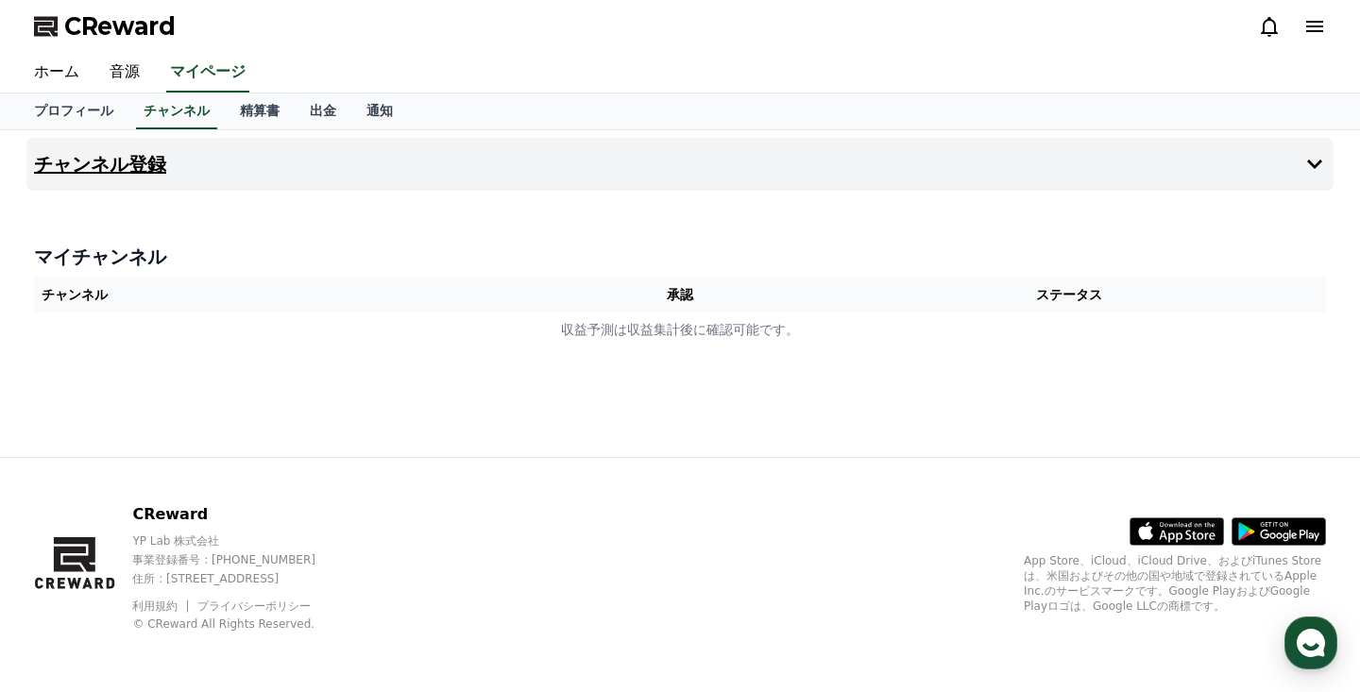
click at [746, 158] on button "チャンネル登録" at bounding box center [679, 164] width 1307 height 53
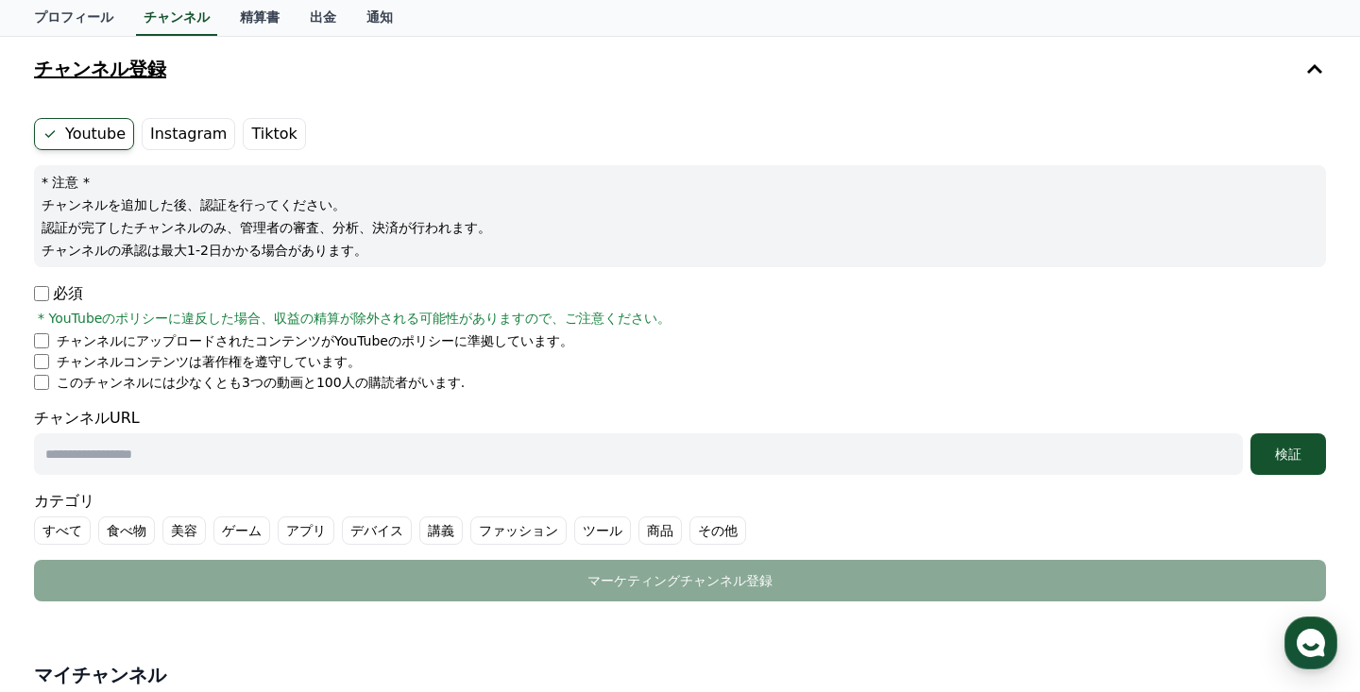
scroll to position [111, 0]
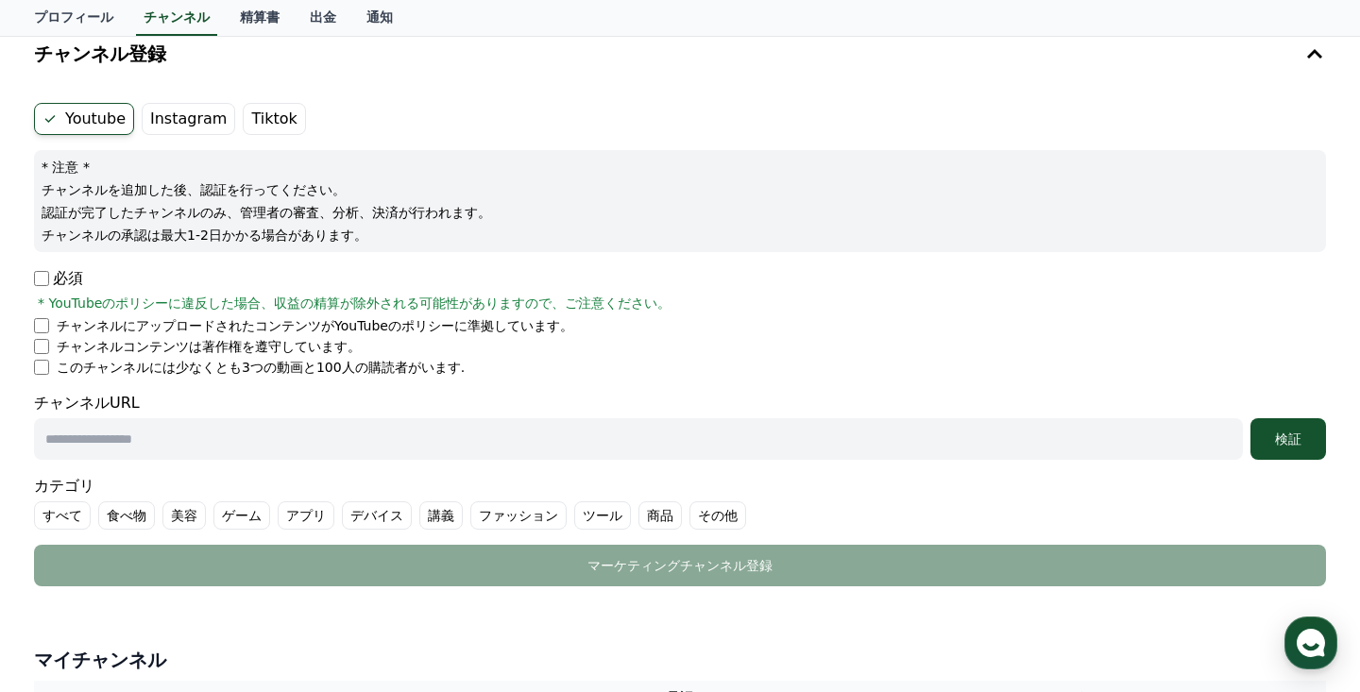
click at [122, 433] on input "text" at bounding box center [638, 439] width 1209 height 42
click at [595, 436] on input "text" at bounding box center [638, 439] width 1209 height 42
paste input "**********"
type input "**********"
click at [1288, 441] on div "検証" at bounding box center [1288, 439] width 60 height 19
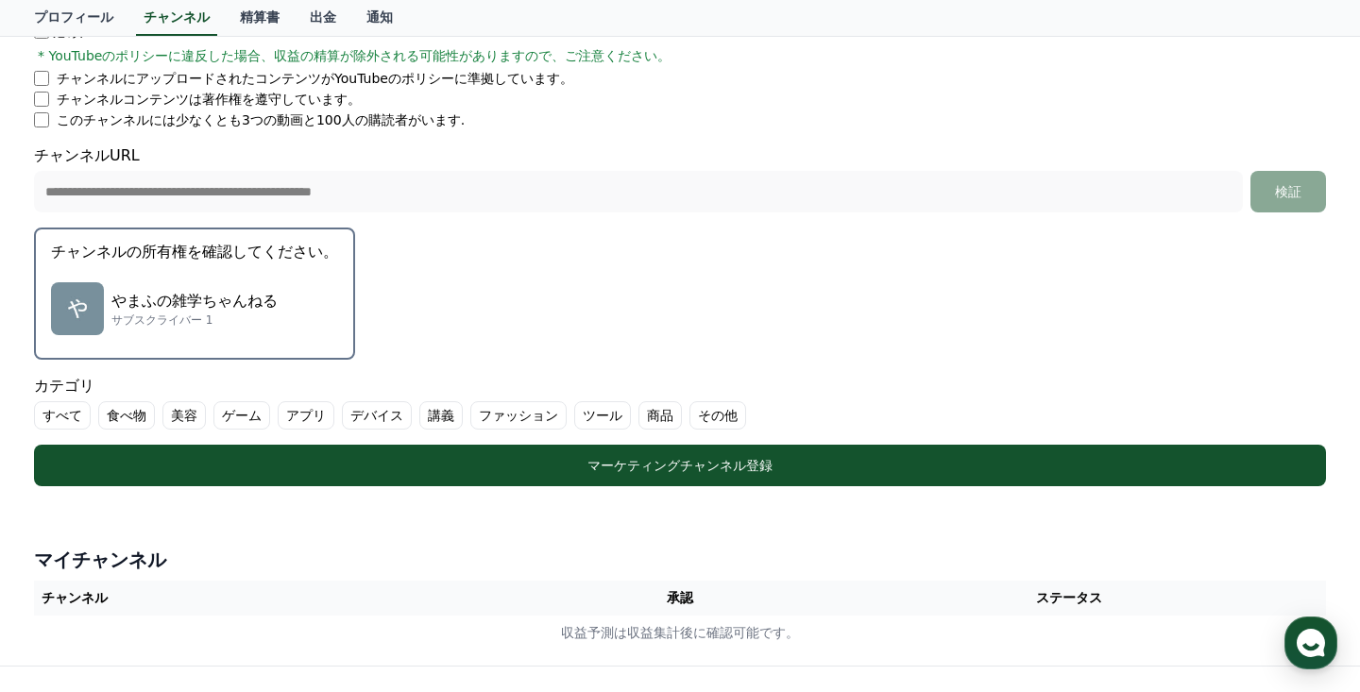
scroll to position [364, 0]
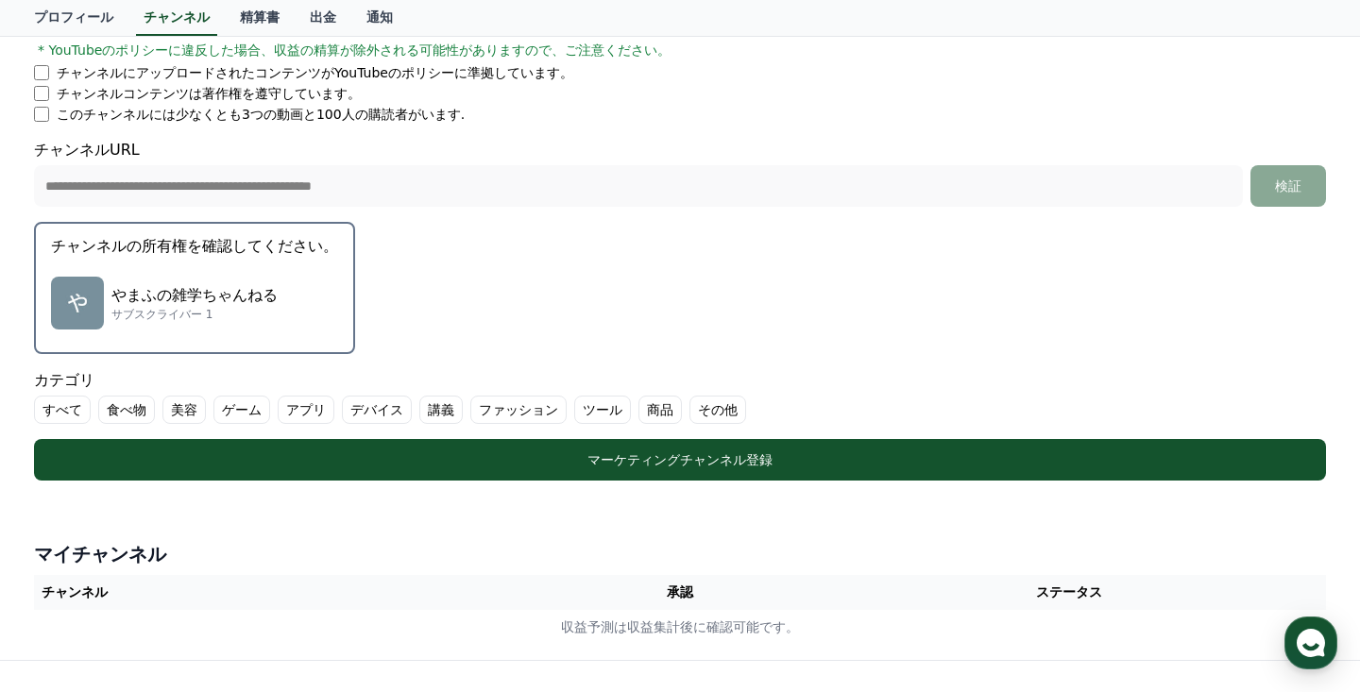
click at [435, 403] on label "講義" at bounding box center [440, 410] width 43 height 28
click at [435, 403] on label "講義" at bounding box center [452, 410] width 66 height 28
click at [690, 405] on label "その他" at bounding box center [718, 410] width 57 height 28
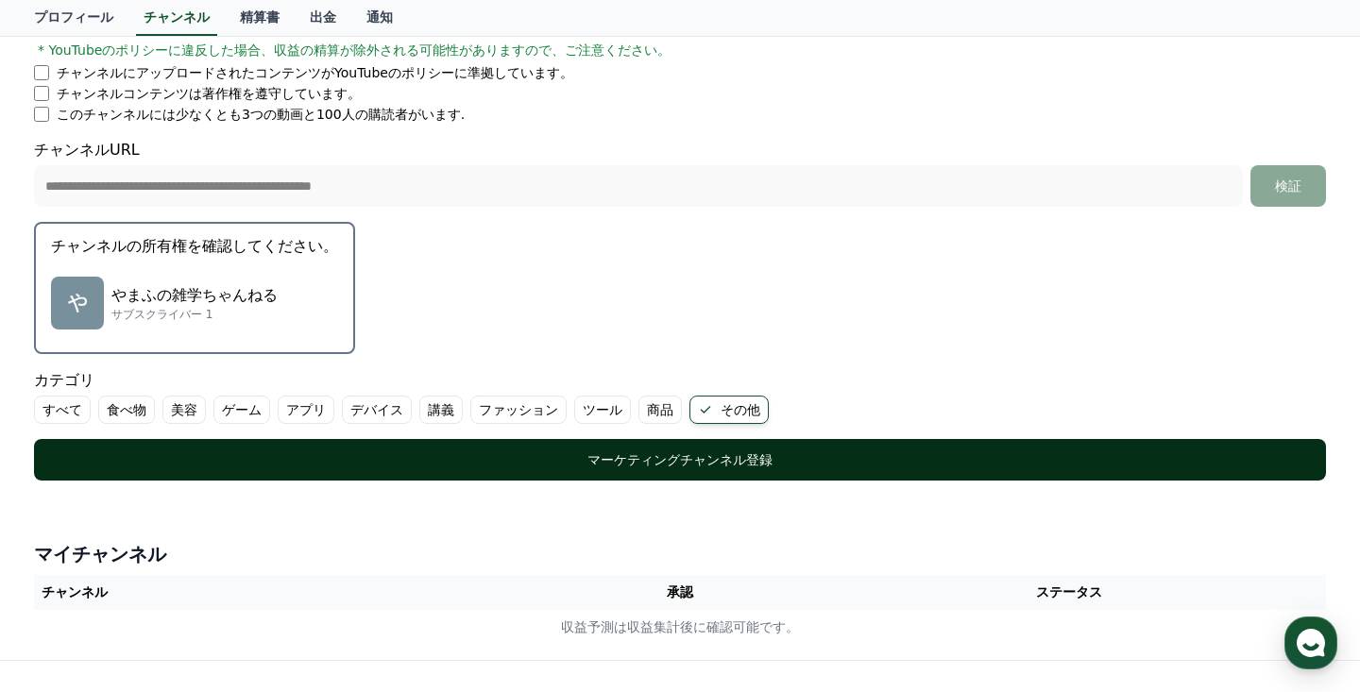
click at [639, 463] on div "マーケティングチャンネル登録" at bounding box center [680, 460] width 1217 height 19
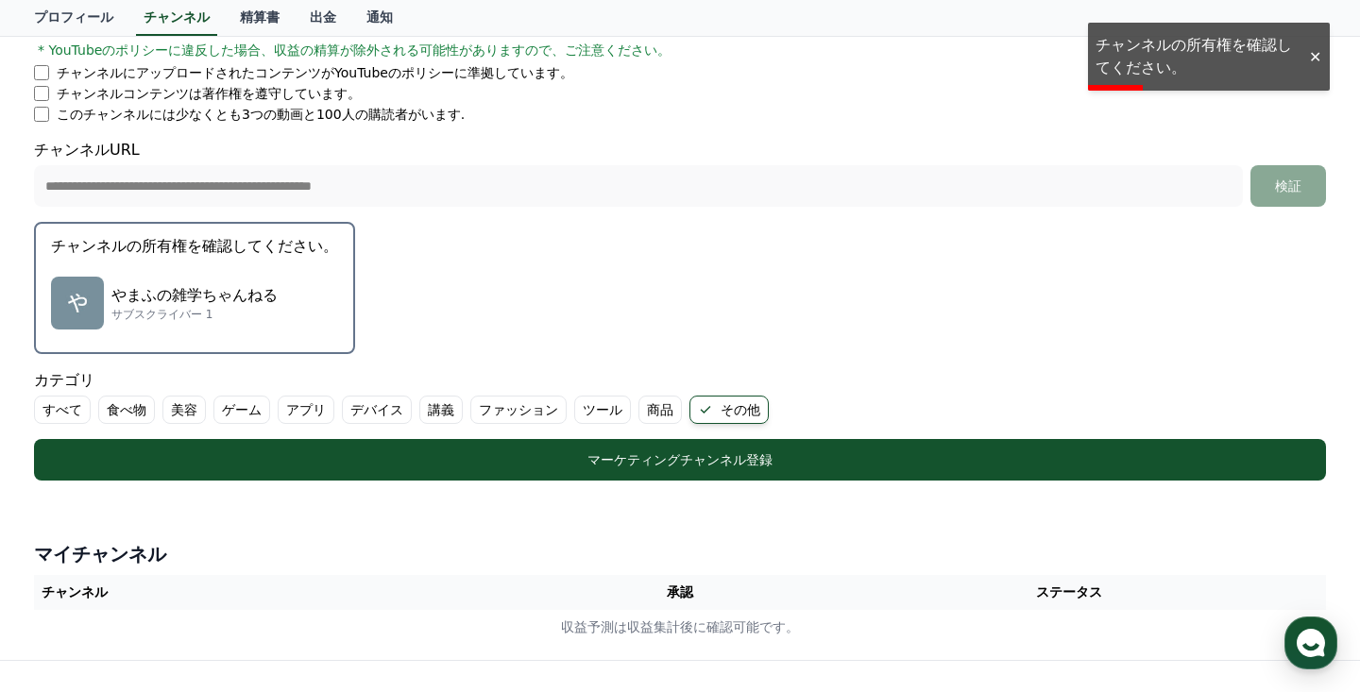
click at [191, 286] on p "やまふの雑学ちゃんねる" at bounding box center [194, 295] width 166 height 23
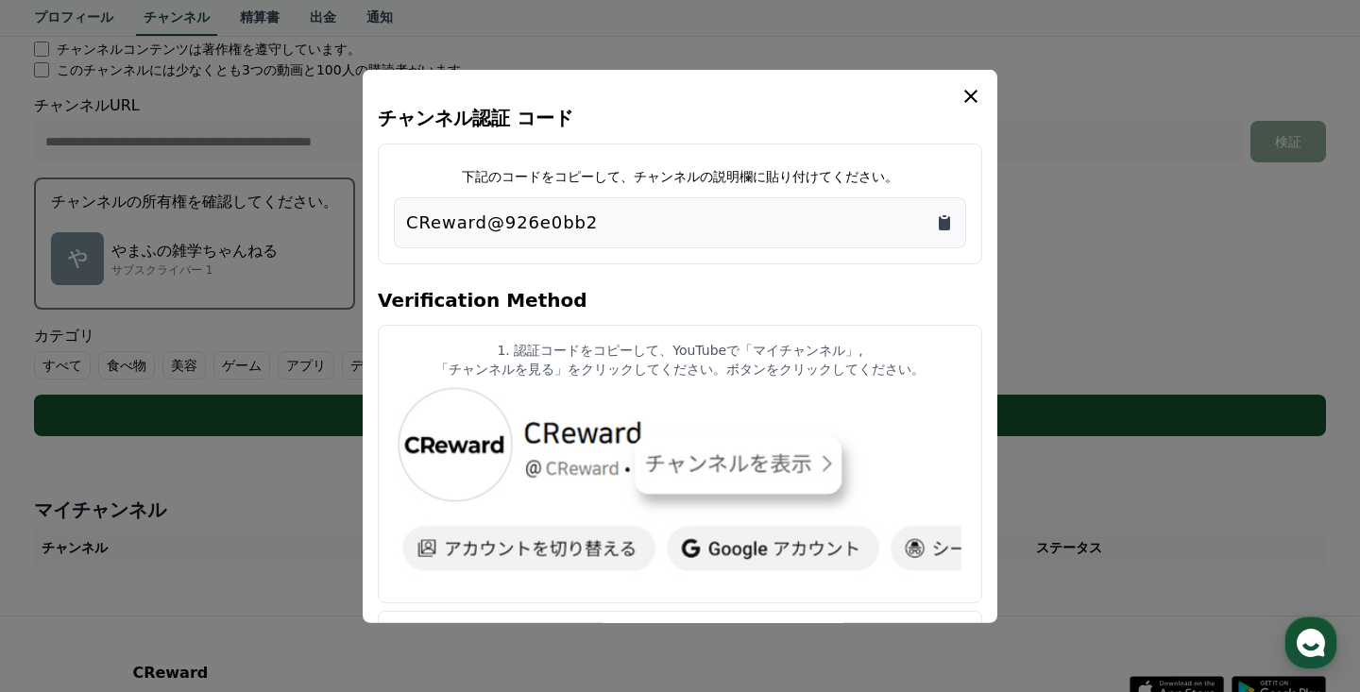
scroll to position [399, 0]
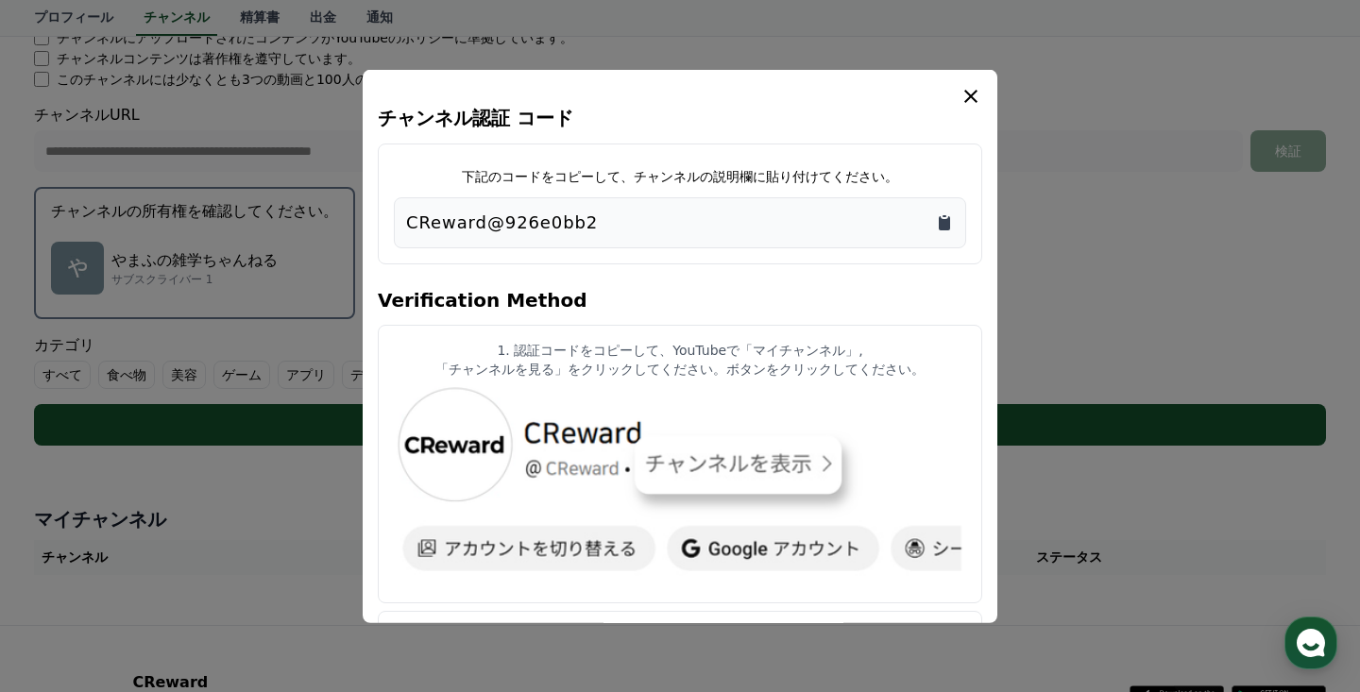
click at [946, 225] on icon "Copy to clipboard" at bounding box center [944, 222] width 11 height 14
click at [978, 104] on icon "modal" at bounding box center [971, 95] width 23 height 23
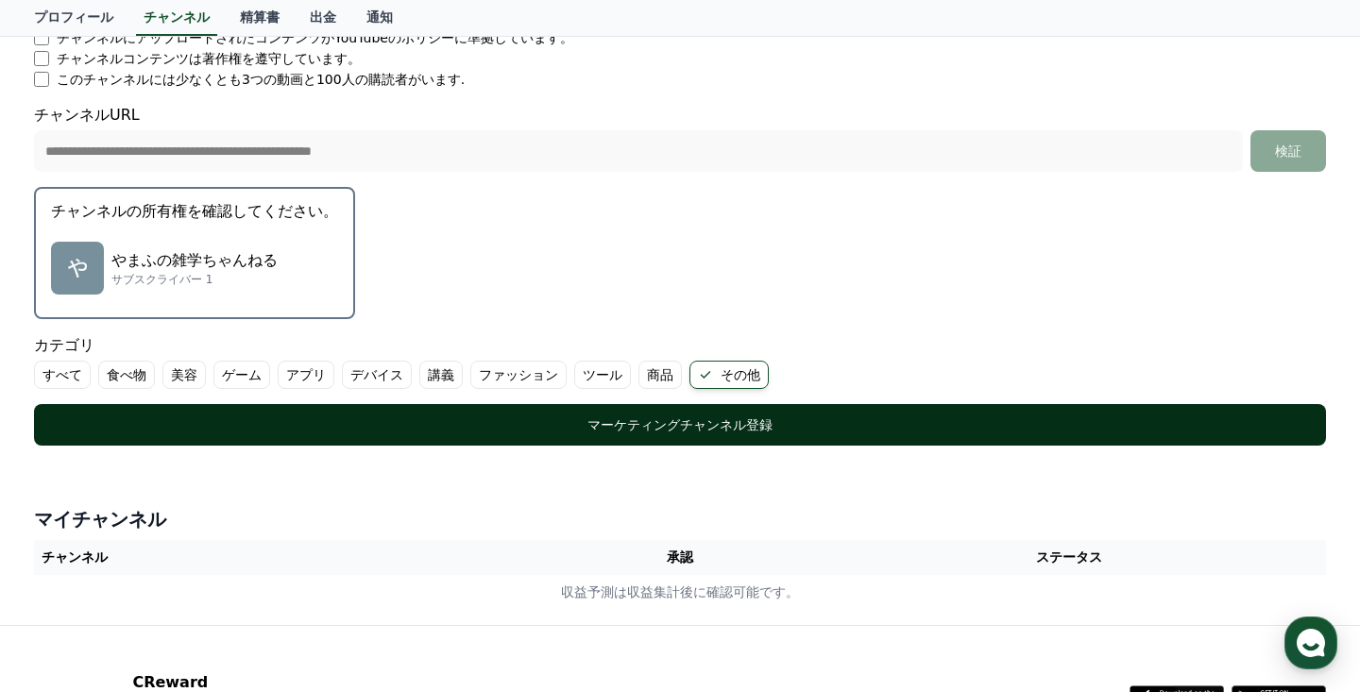
click at [562, 430] on div "マーケティングチャンネル登録" at bounding box center [680, 425] width 1217 height 19
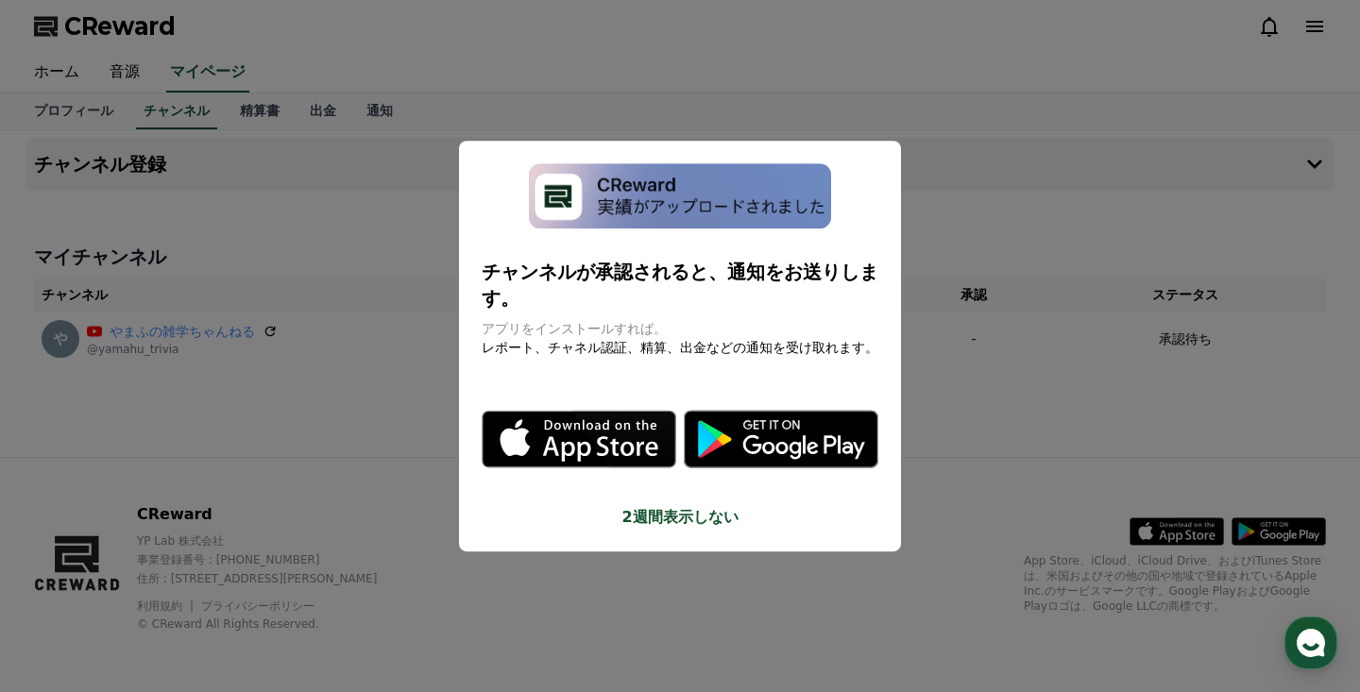
click at [674, 506] on button "2週間表示しない" at bounding box center [680, 517] width 397 height 23
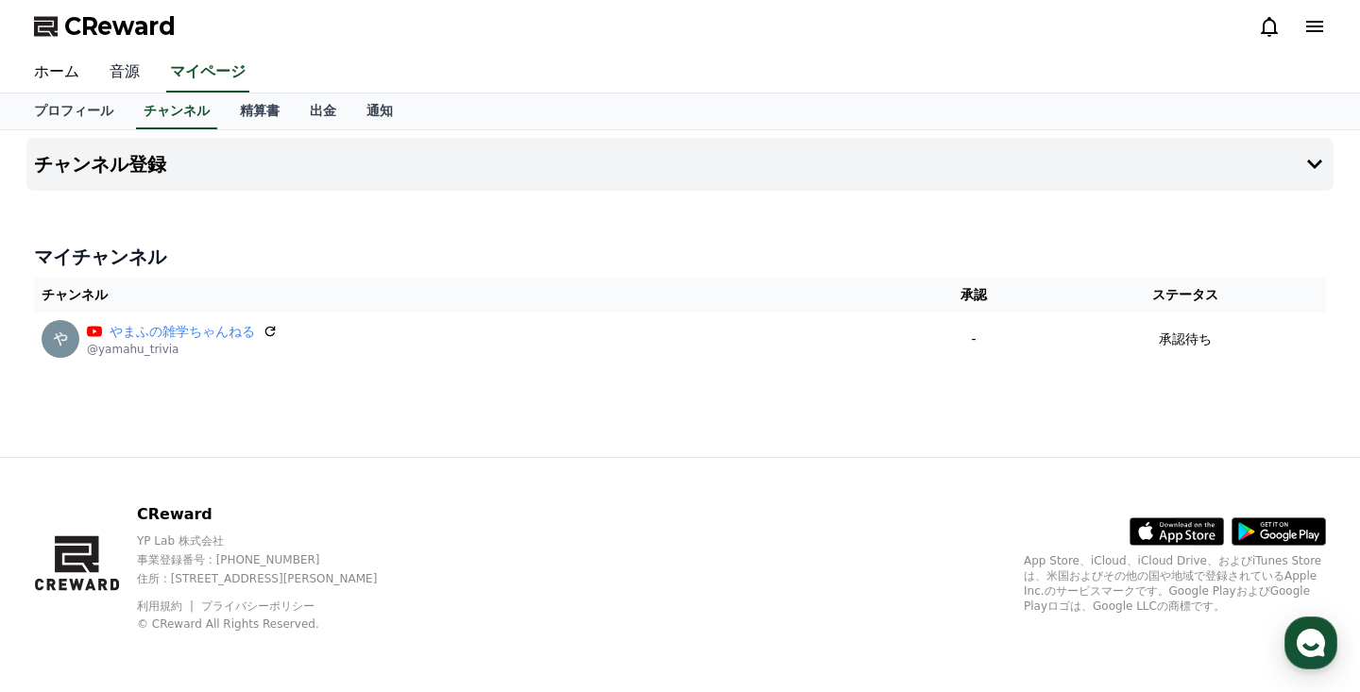
click at [126, 76] on link "音源" at bounding box center [124, 73] width 60 height 40
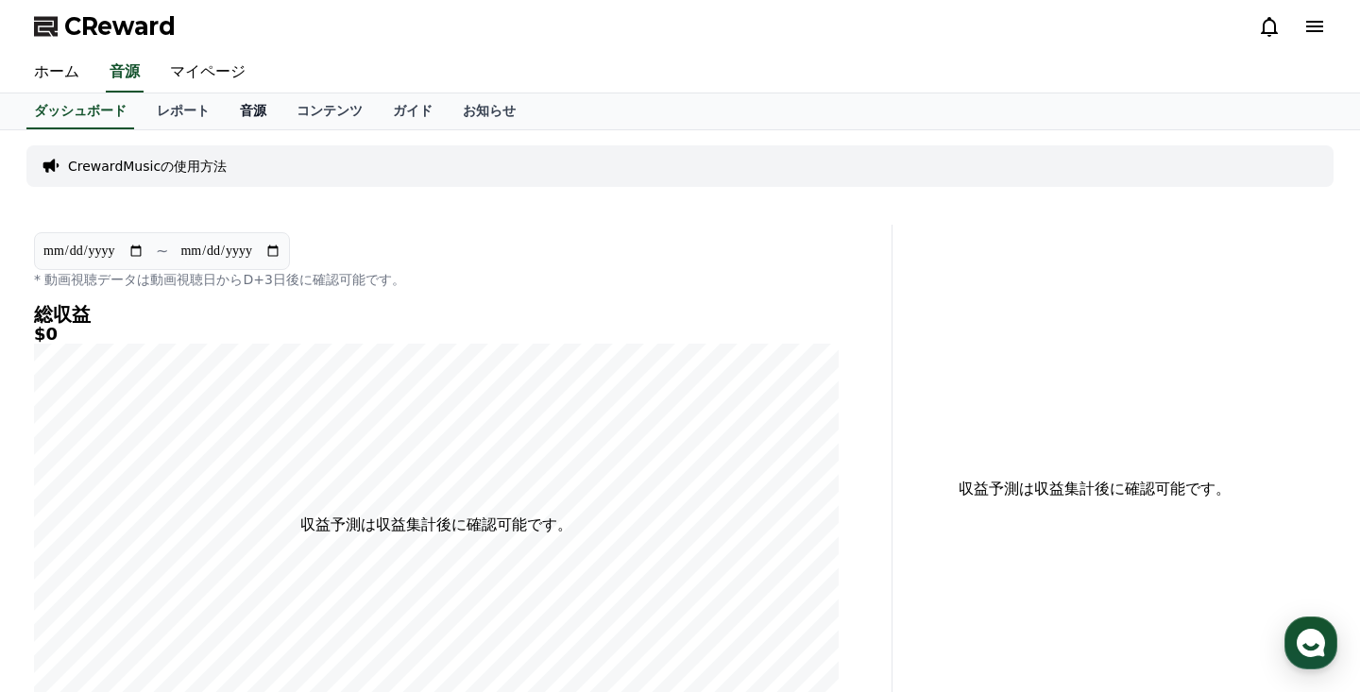
click at [232, 111] on link "音源" at bounding box center [253, 112] width 57 height 36
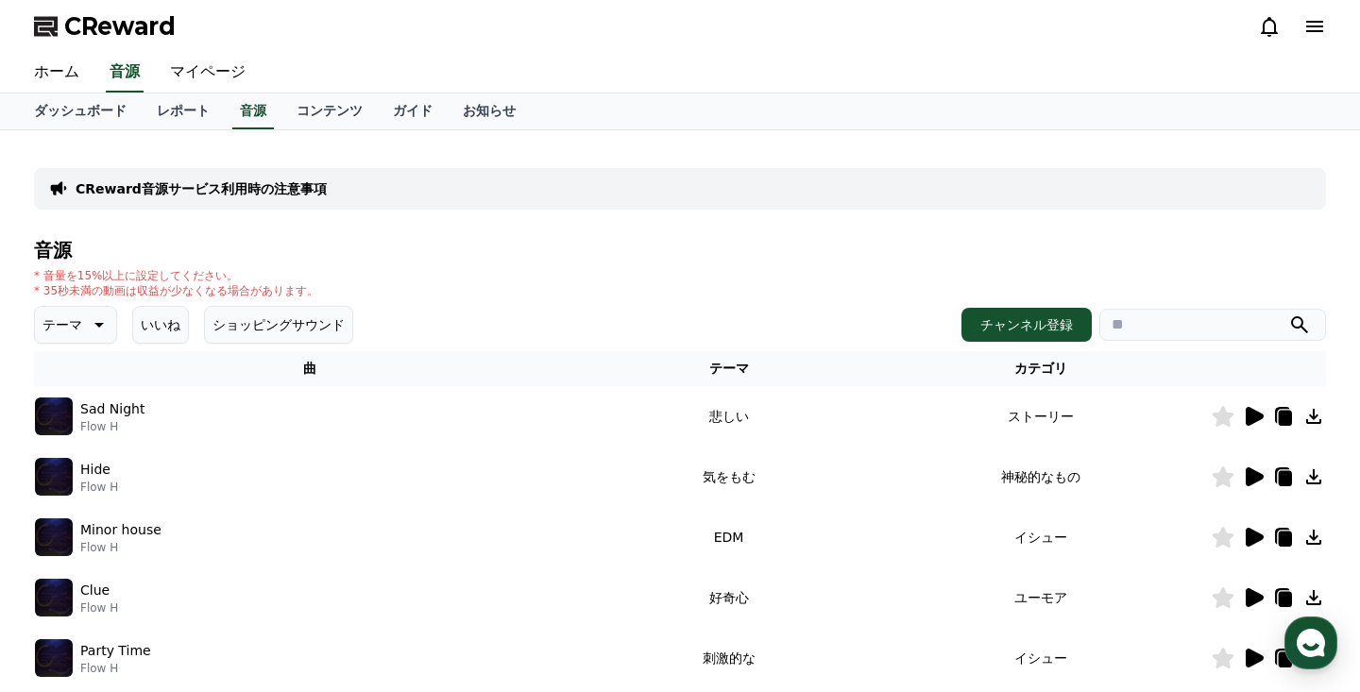
click at [86, 331] on icon at bounding box center [97, 325] width 23 height 23
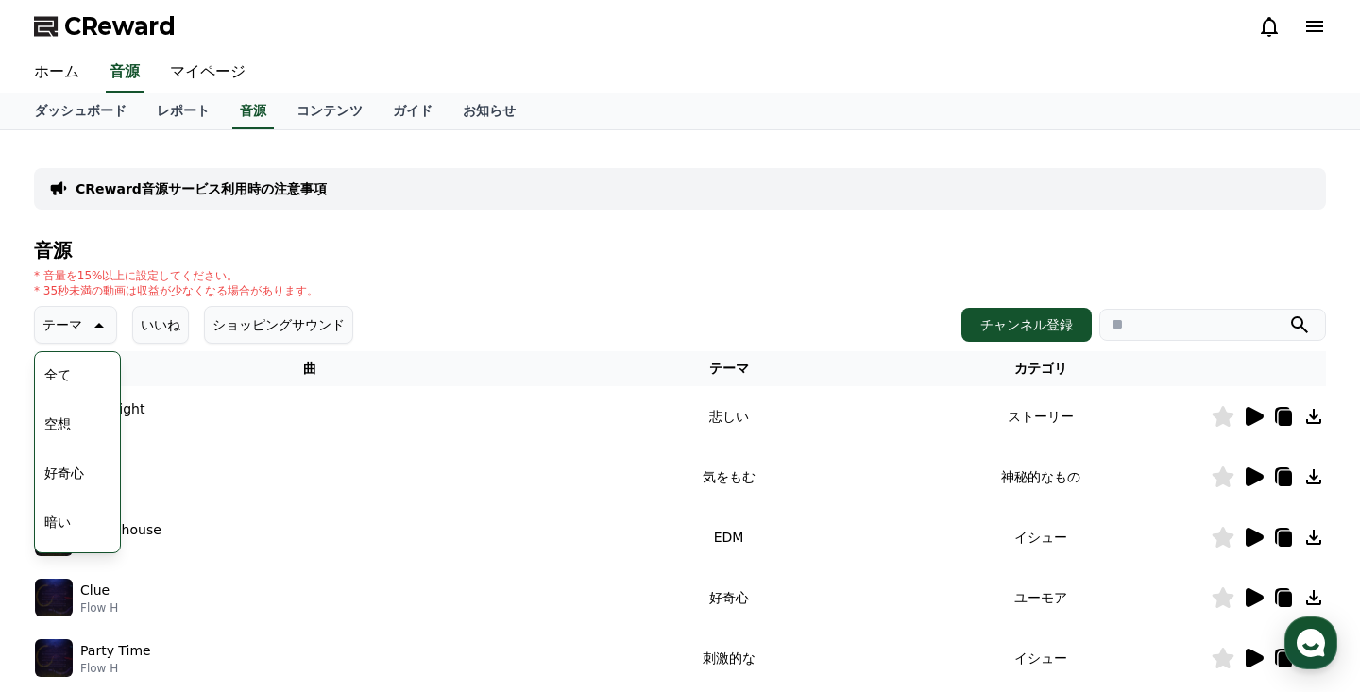
click at [64, 465] on button "好奇心" at bounding box center [64, 473] width 55 height 42
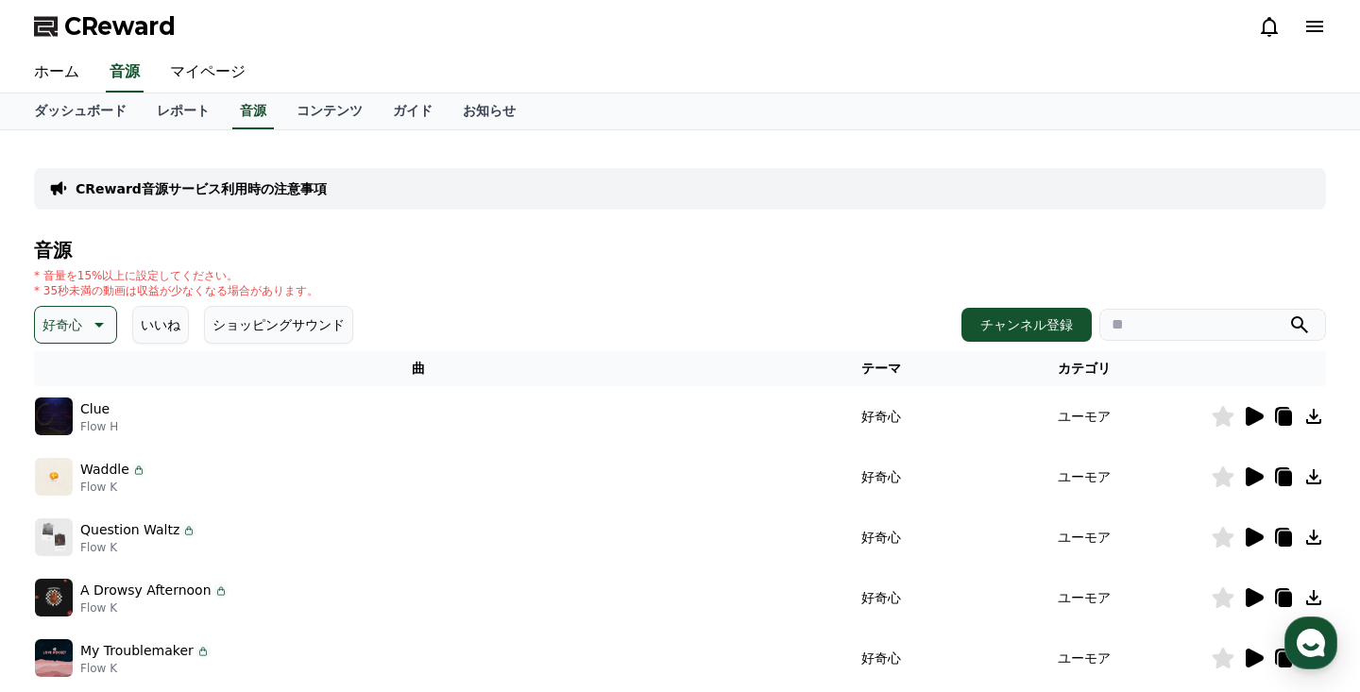
click at [1314, 478] on icon at bounding box center [1313, 476] width 15 height 15
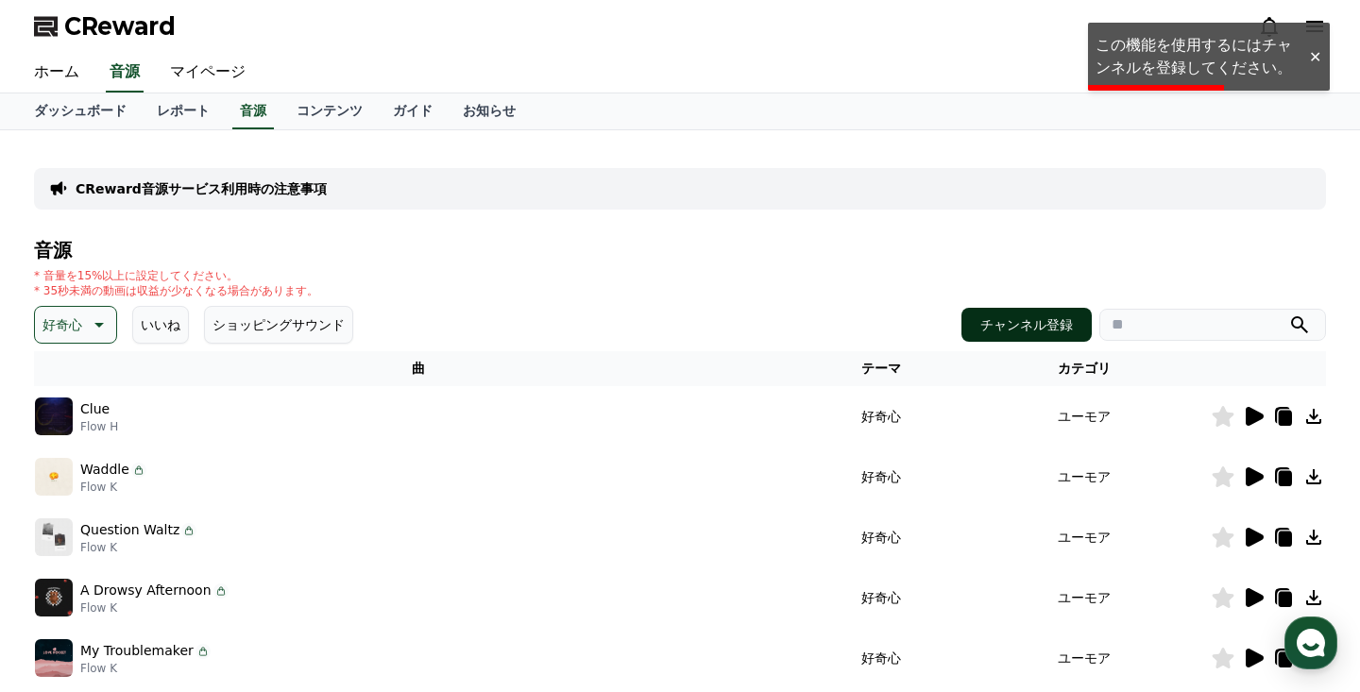
click at [1054, 330] on button "チャンネル登録" at bounding box center [1027, 325] width 130 height 34
